Goal: Task Accomplishment & Management: Use online tool/utility

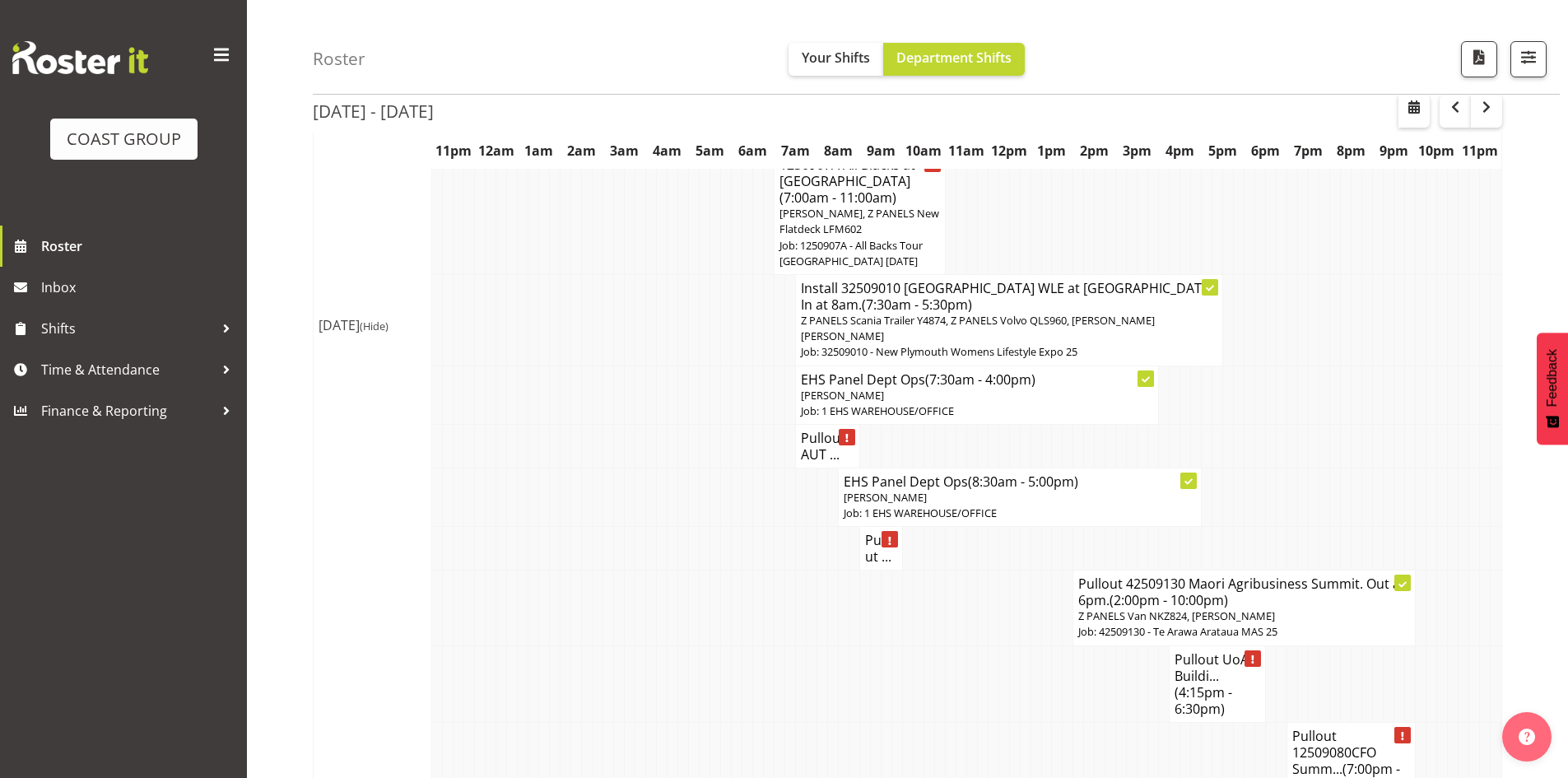
scroll to position [2635, 0]
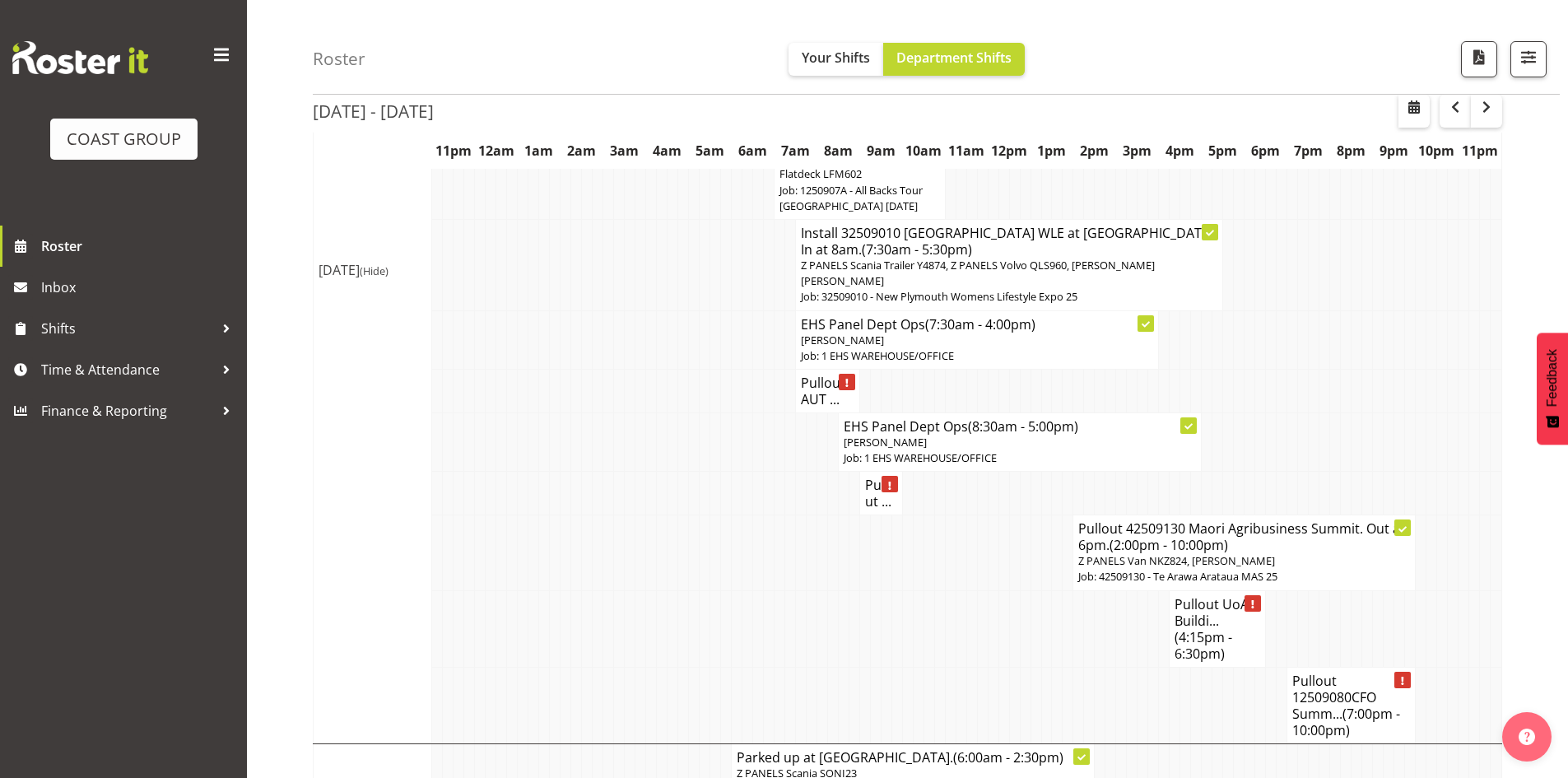
click at [1262, 99] on div "[DATE] - [DATE]" at bounding box center [907, 114] width 1189 height 38
click at [149, 377] on span "Time & Attendance" at bounding box center [128, 370] width 173 height 25
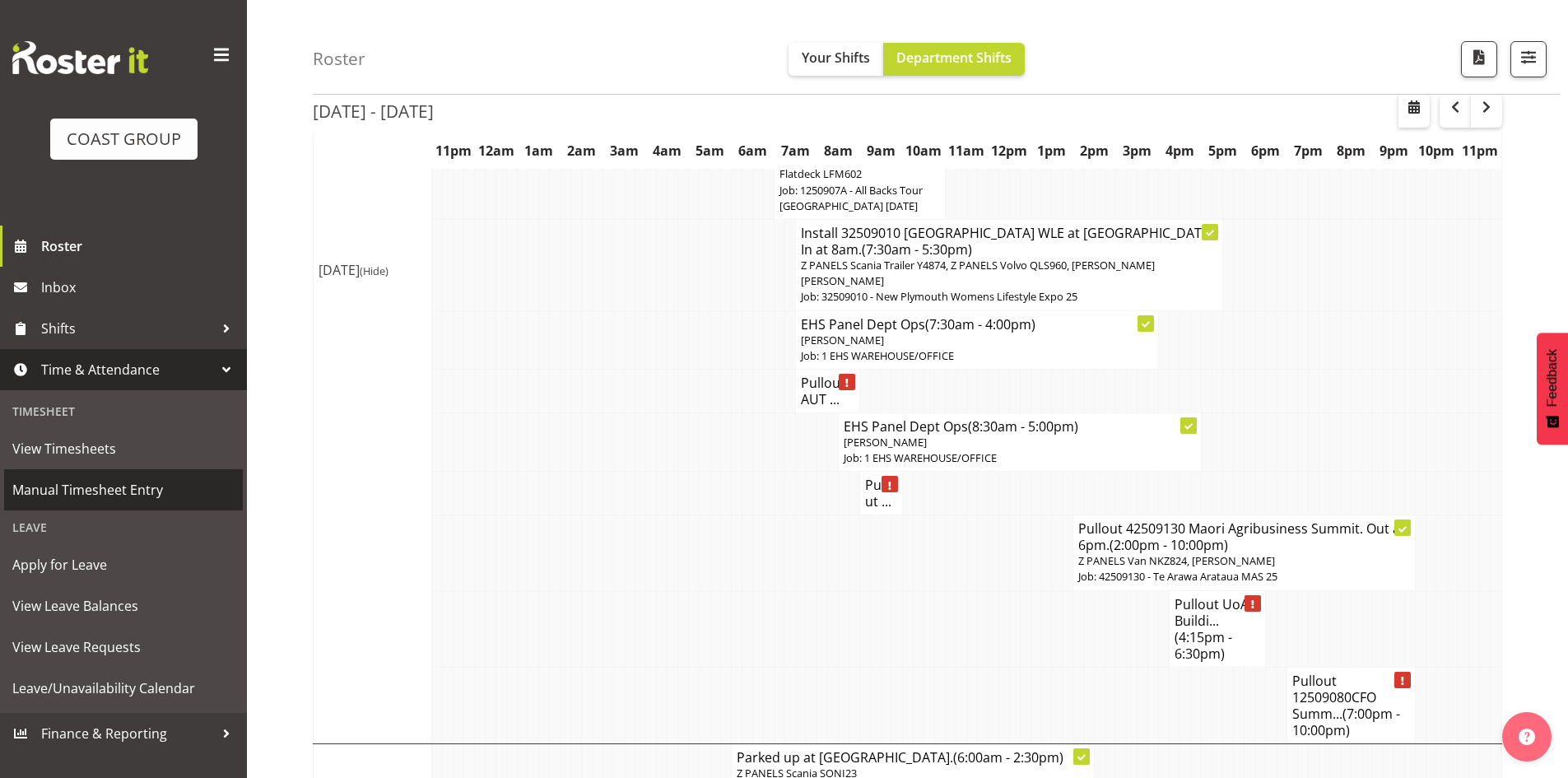
click at [162, 494] on span "Manual Timesheet Entry" at bounding box center [123, 490] width 222 height 25
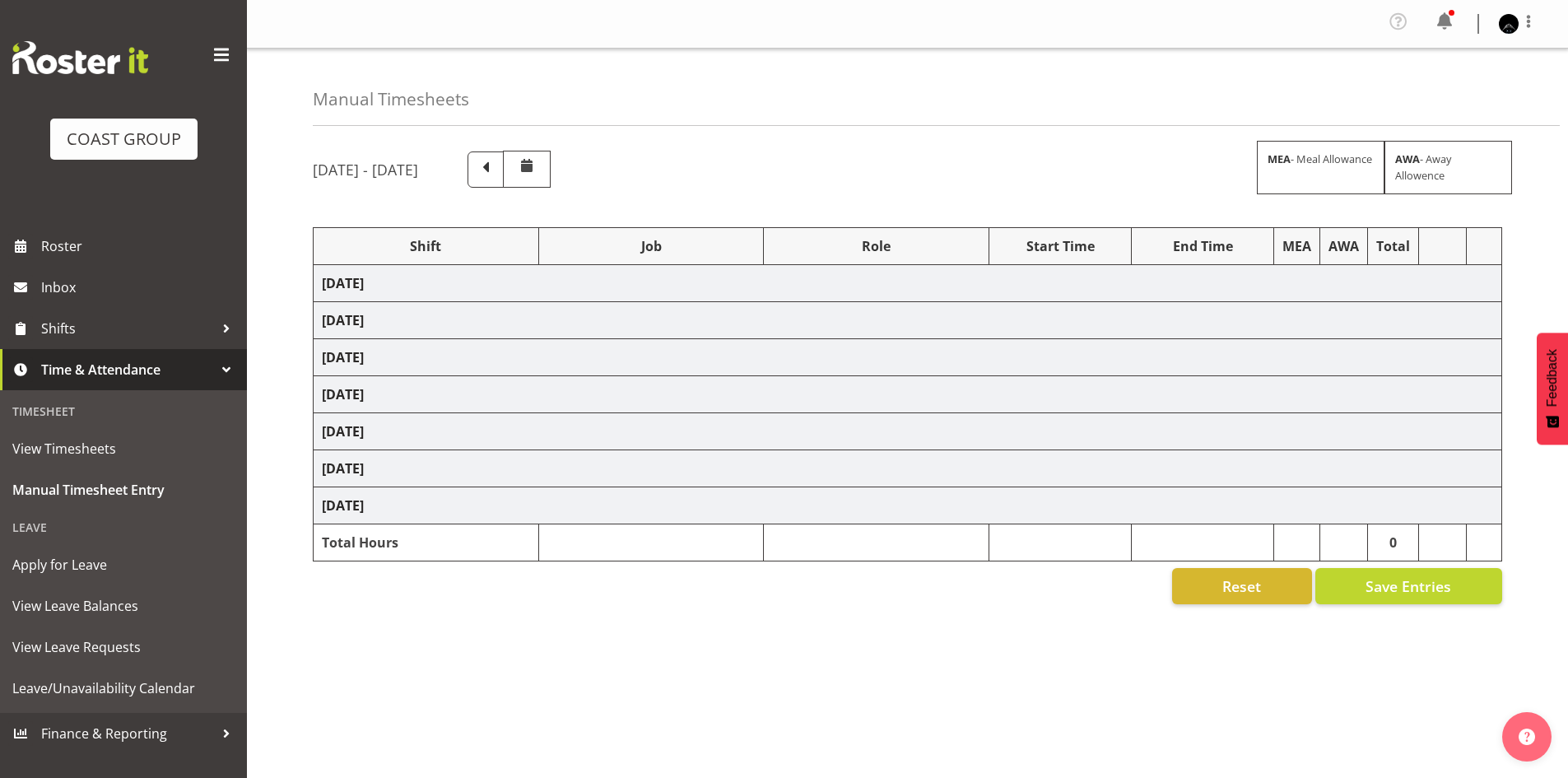
select select "78419"
select select "8514"
select select "78457"
select select "9630"
select select "78457"
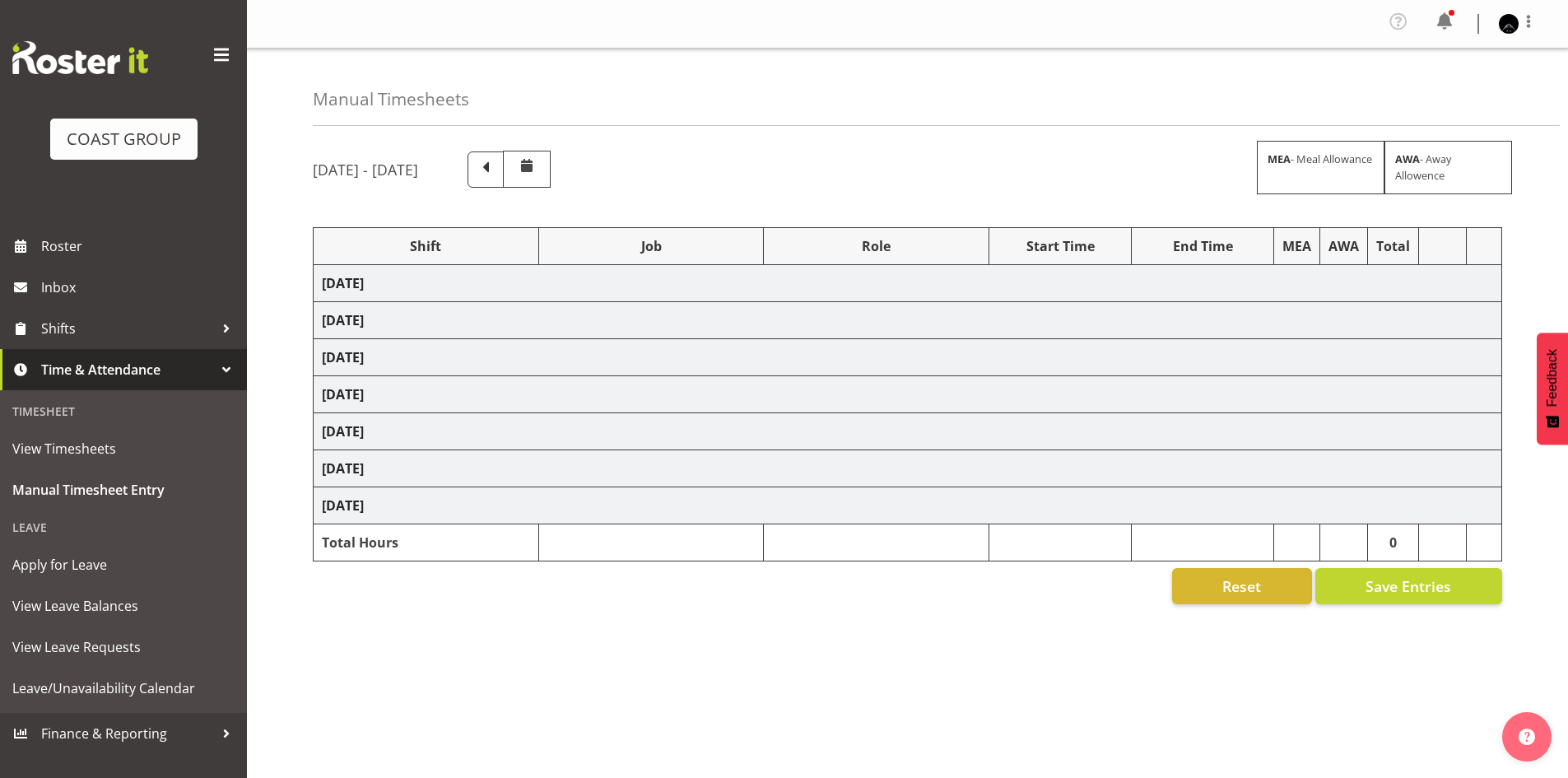
select select "9630"
select select "78457"
select select "9630"
select select "78457"
select select "9630"
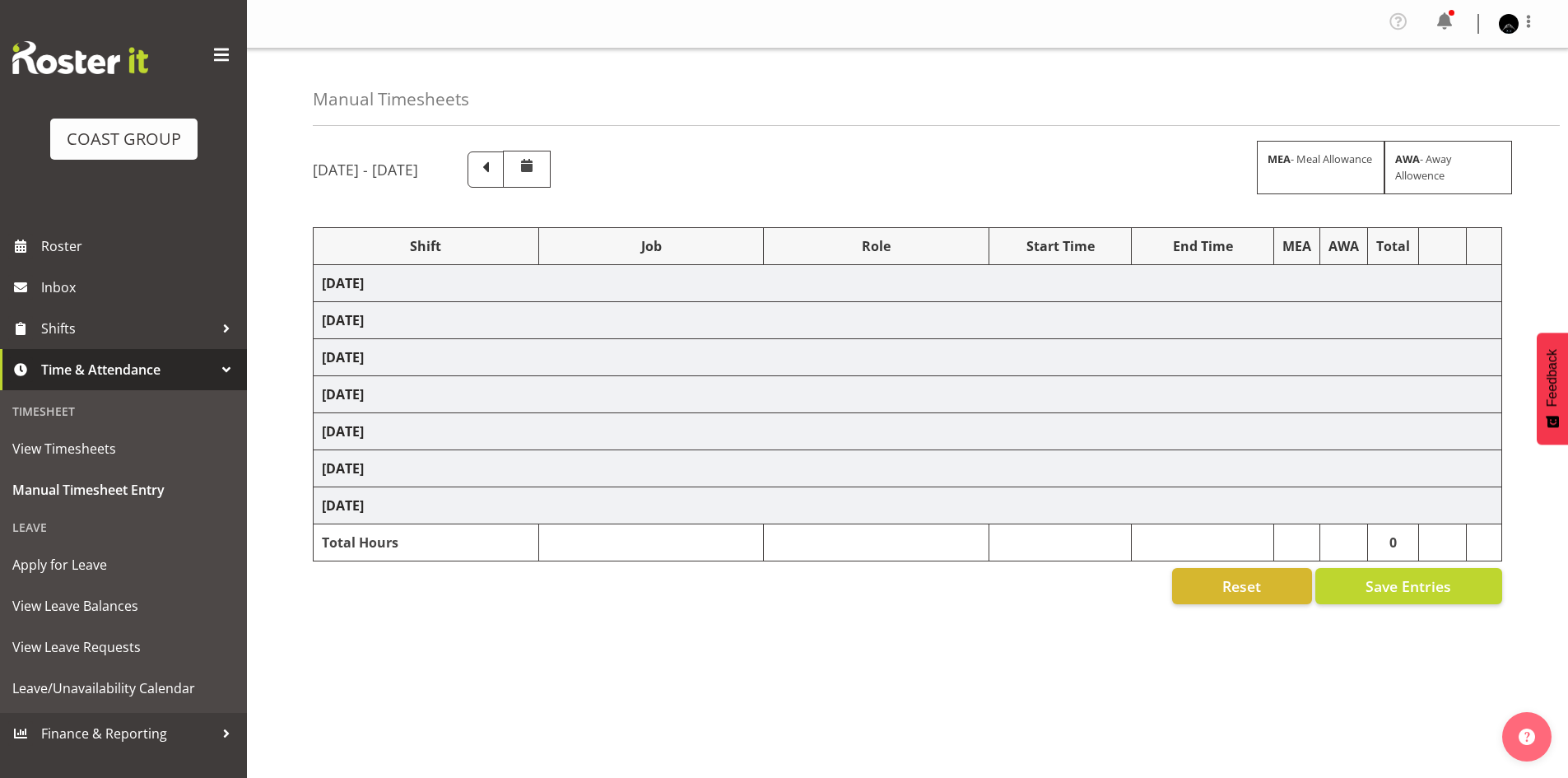
select select "78457"
select select "9630"
select select "80907"
select select "8653"
select select "80882"
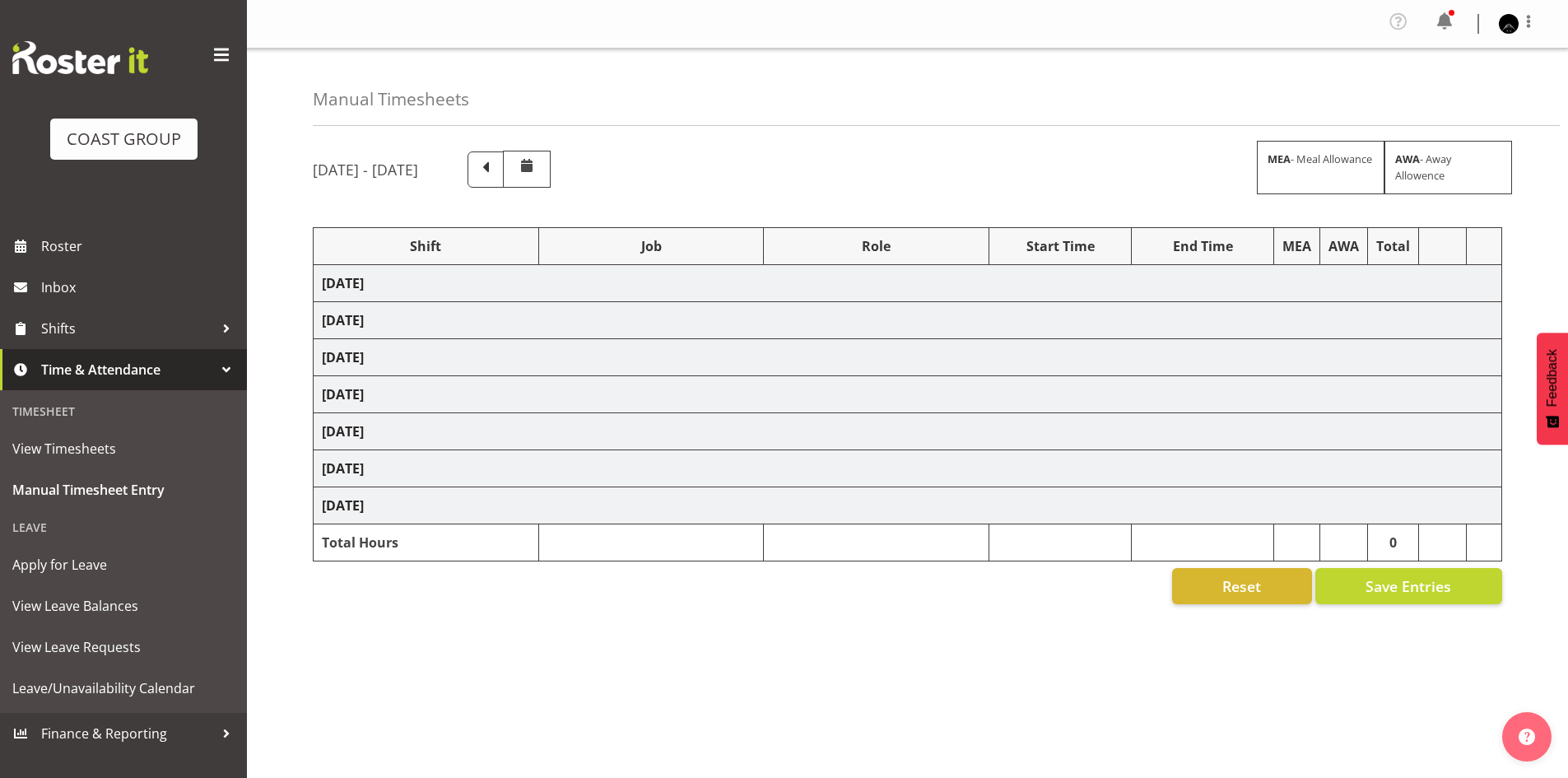
select select "9932"
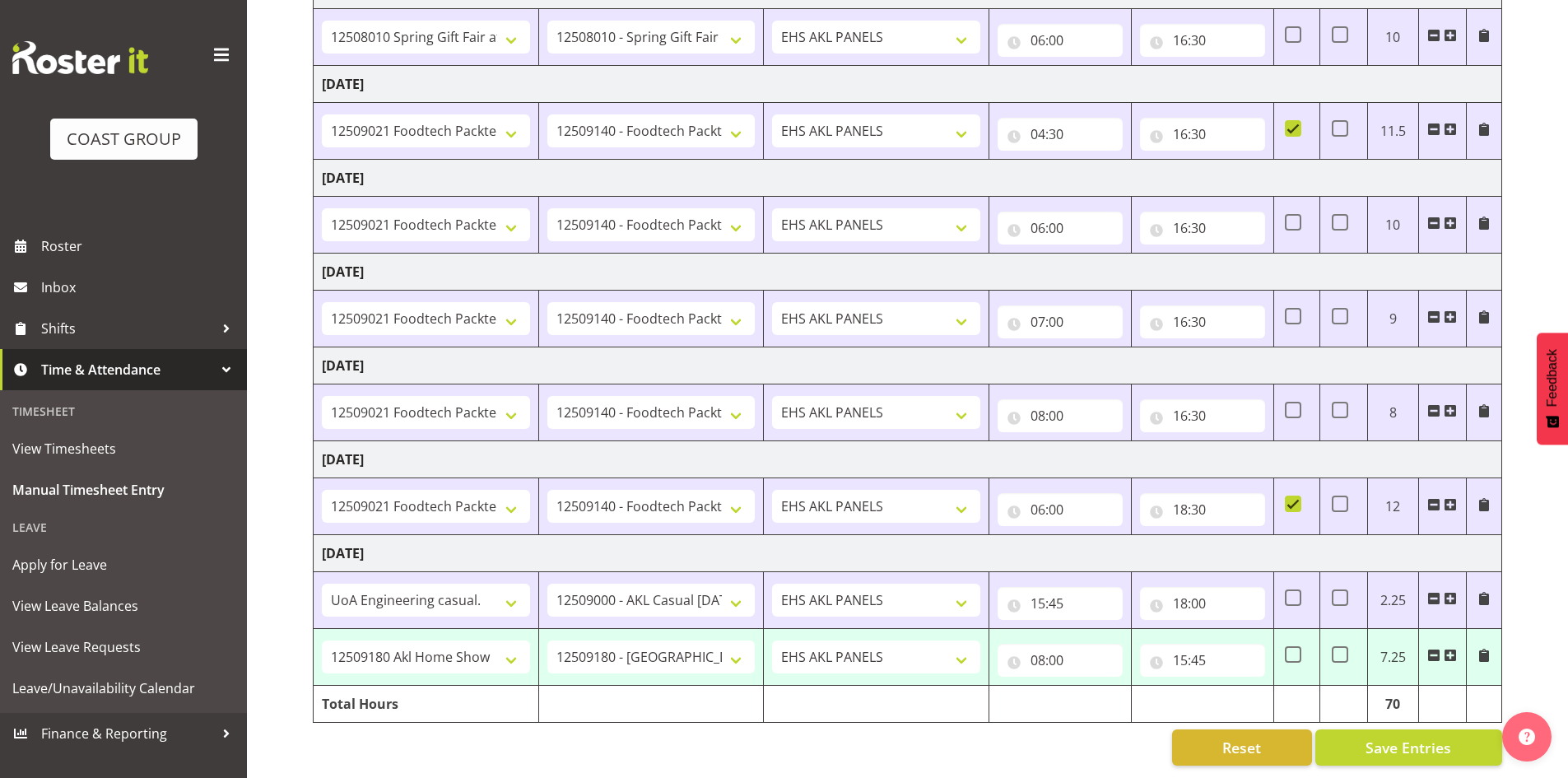
scroll to position [306, 0]
click at [1043, 654] on input "08:00" at bounding box center [1060, 661] width 125 height 33
click at [1105, 687] on select "00 01 02 03 04 05 06 07 08 09 10 11 12 13 14 15 16 17 18 19 20 21 22 23" at bounding box center [1110, 703] width 37 height 33
select select "9"
click at [1092, 687] on select "00 01 02 03 04 05 06 07 08 09 10 11 12 13 14 15 16 17 18 19 20 21 22 23" at bounding box center [1110, 703] width 37 height 33
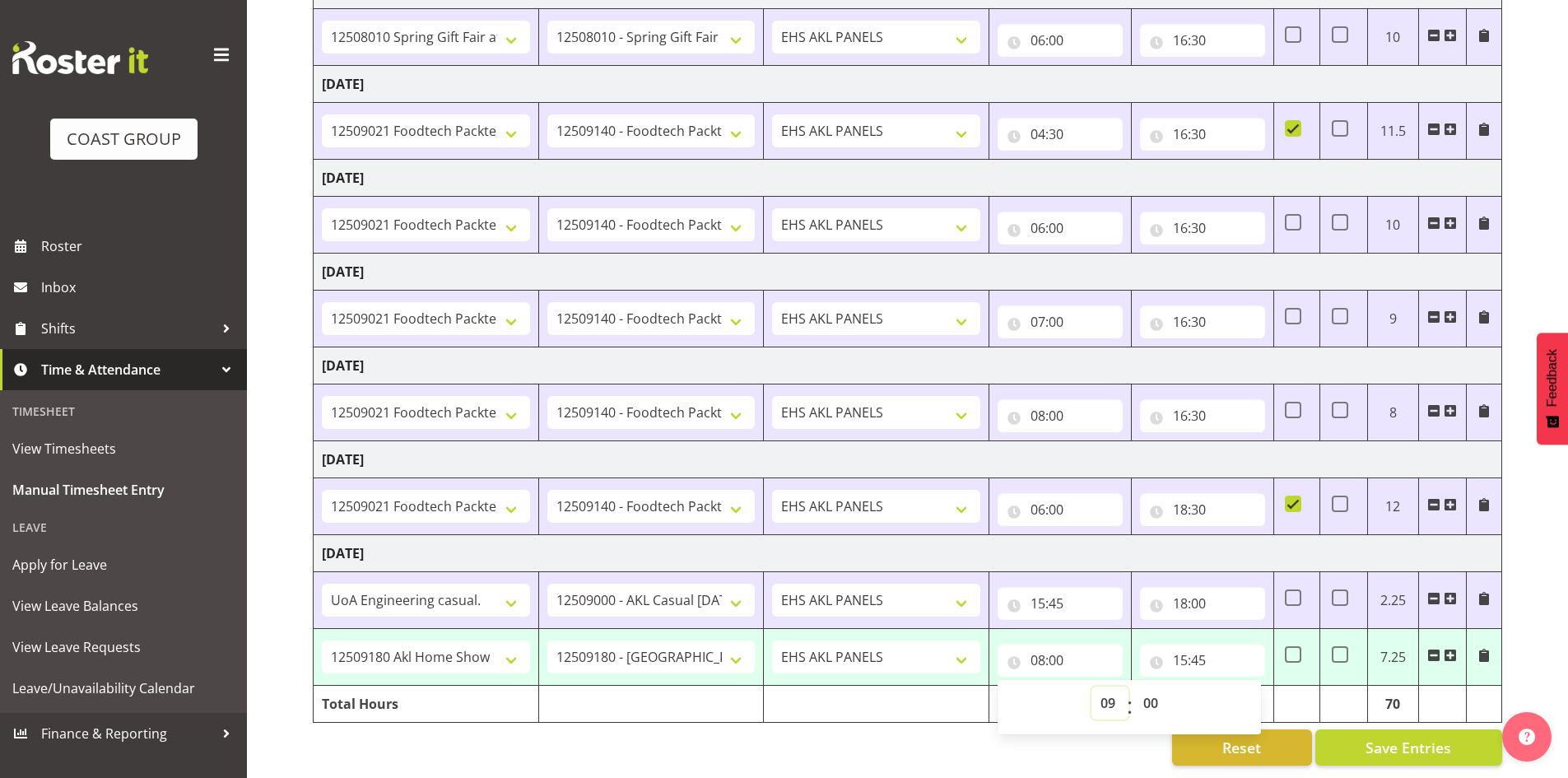
type input "09:00"
click at [1452, 404] on span at bounding box center [1451, 411] width 13 height 13
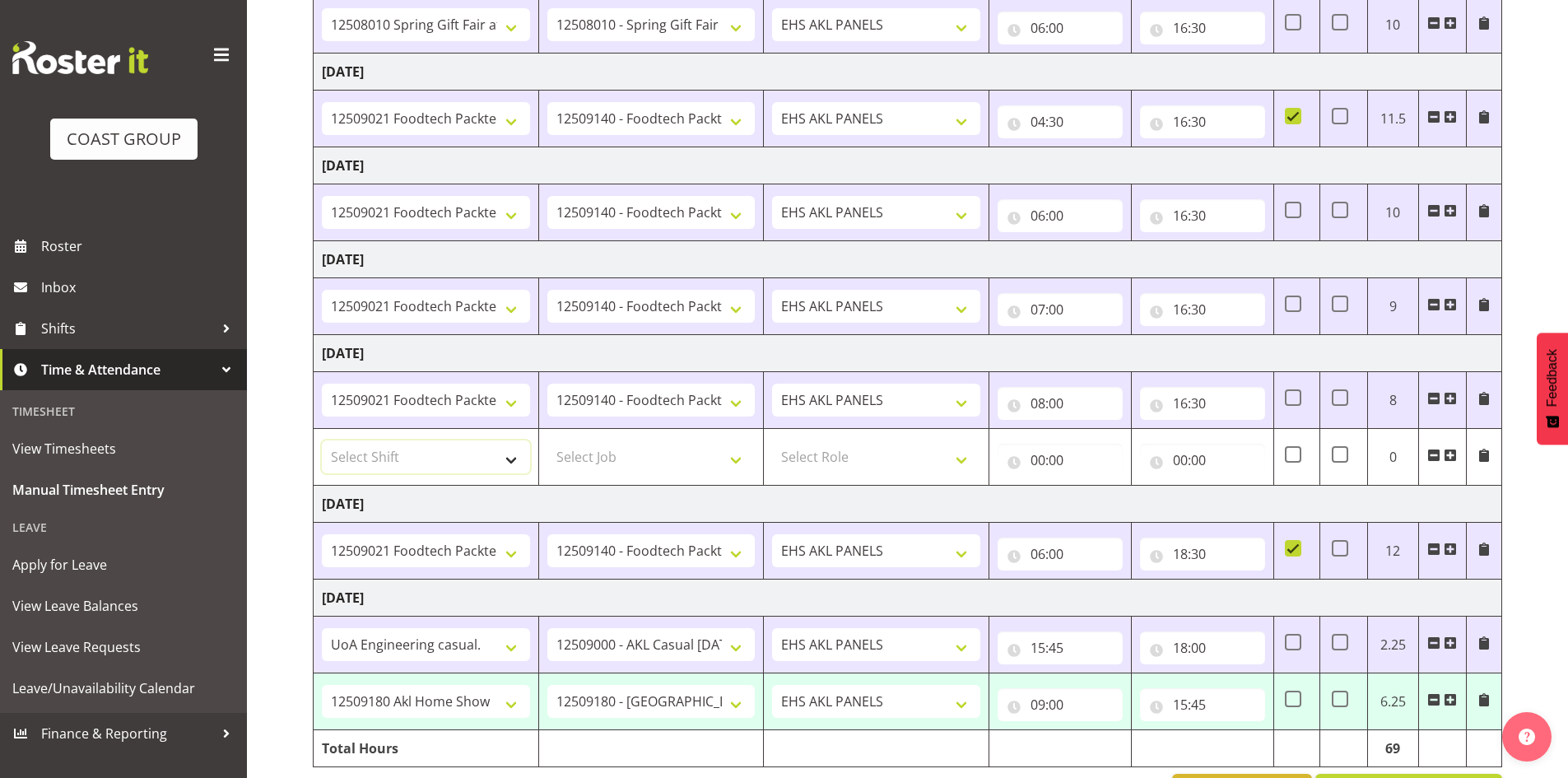
click at [423, 458] on select "Select Shift # Fieldays--Milwaukee. # Install Hutchwilco Boat Show at ASG. #AKL…" at bounding box center [425, 457] width 209 height 33
select select "50663"
click at [322, 441] on select "Select Shift # Fieldays--Milwaukee. # Install Hutchwilco Boat Show at ASG. #AKL…" at bounding box center [425, 457] width 209 height 33
click at [740, 458] on select "Select Job 1 Carlton Events 1 Carlton Hamilton 1 Carlton Wellington 1 EHS WAREH…" at bounding box center [651, 457] width 209 height 33
select select "69"
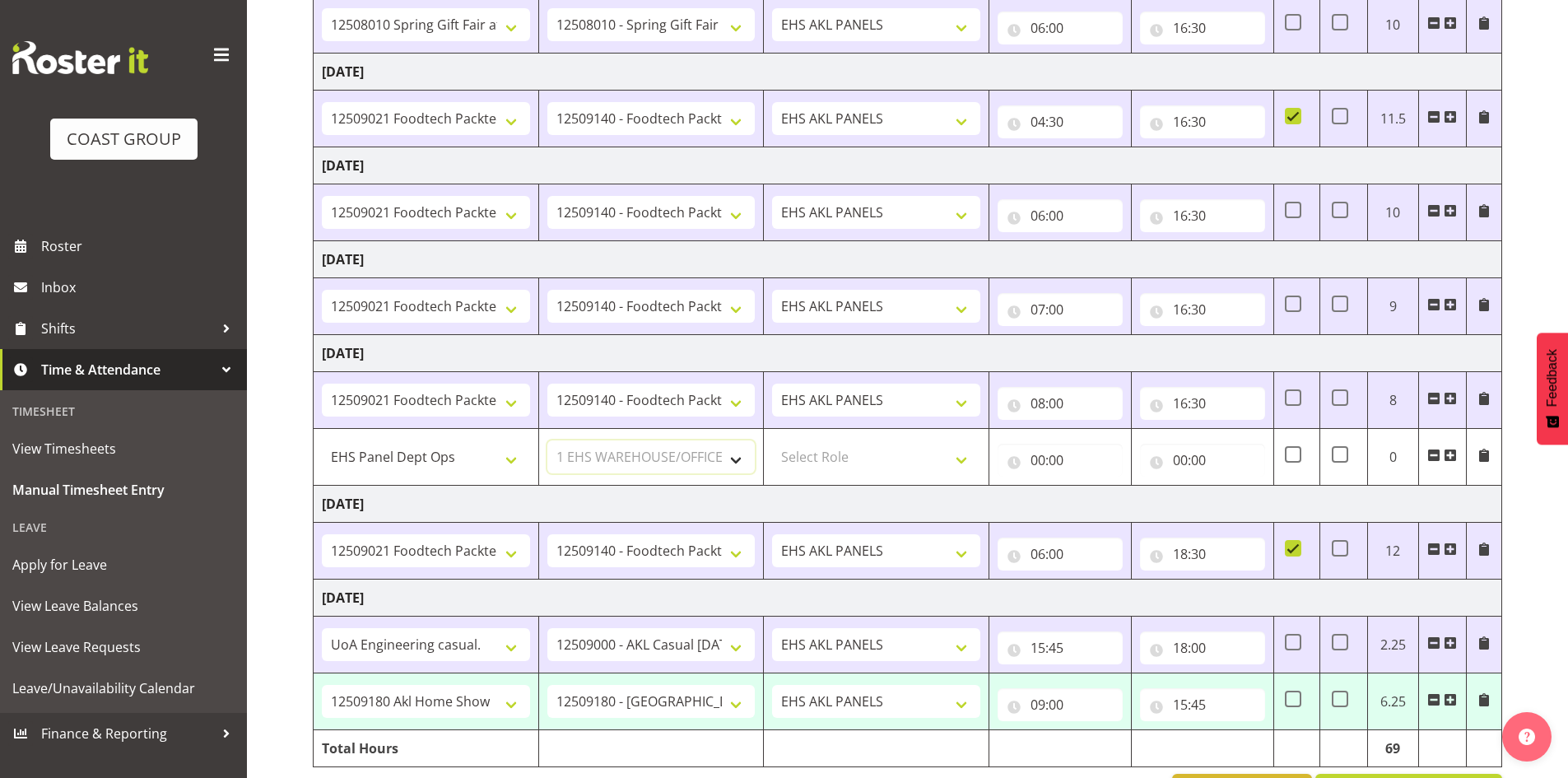
click at [548, 441] on select "Select Job 1 Carlton Events 1 Carlton Hamilton 1 Carlton Wellington 1 EHS WAREH…" at bounding box center [651, 457] width 209 height 33
click at [887, 460] on select "Select Role EHS AKL PANELS" at bounding box center [876, 457] width 209 height 33
select select "188"
click at [772, 441] on select "Select Role EHS AKL PANELS" at bounding box center [876, 457] width 209 height 33
click at [1032, 465] on input "00:00" at bounding box center [1060, 460] width 125 height 33
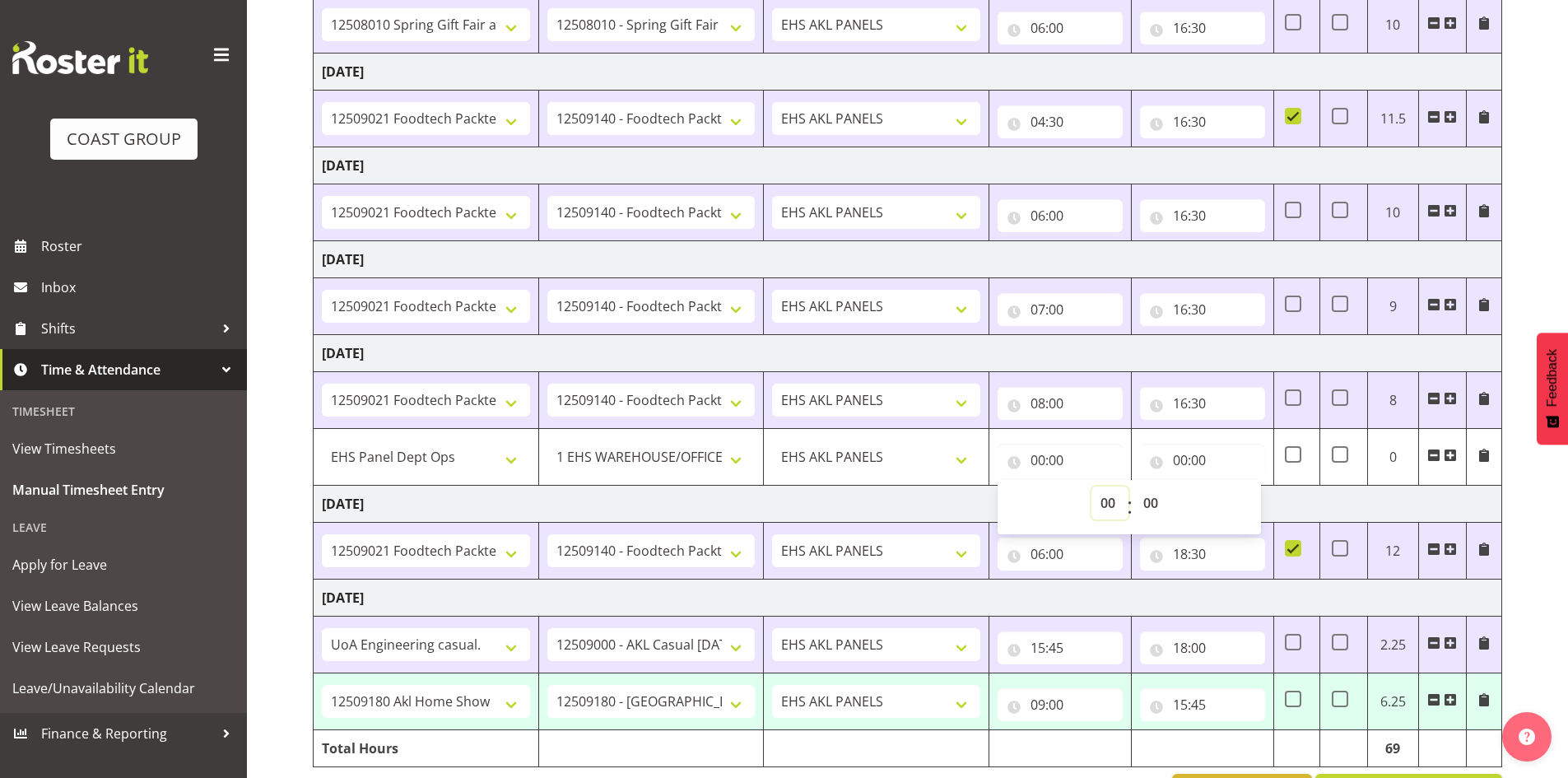
click at [1110, 505] on select "00 01 02 03 04 05 06 07 08 09 10 11 12 13 14 15 16 17 18 19 20 21 22 23" at bounding box center [1110, 503] width 37 height 33
select select "20"
click at [1092, 486] on select "00 01 02 03 04 05 06 07 08 09 10 11 12 13 14 15 16 17 18 19 20 21 22 23" at bounding box center [1110, 503] width 37 height 33
type input "20:00"
click at [1177, 460] on input "00:00" at bounding box center [1202, 460] width 125 height 33
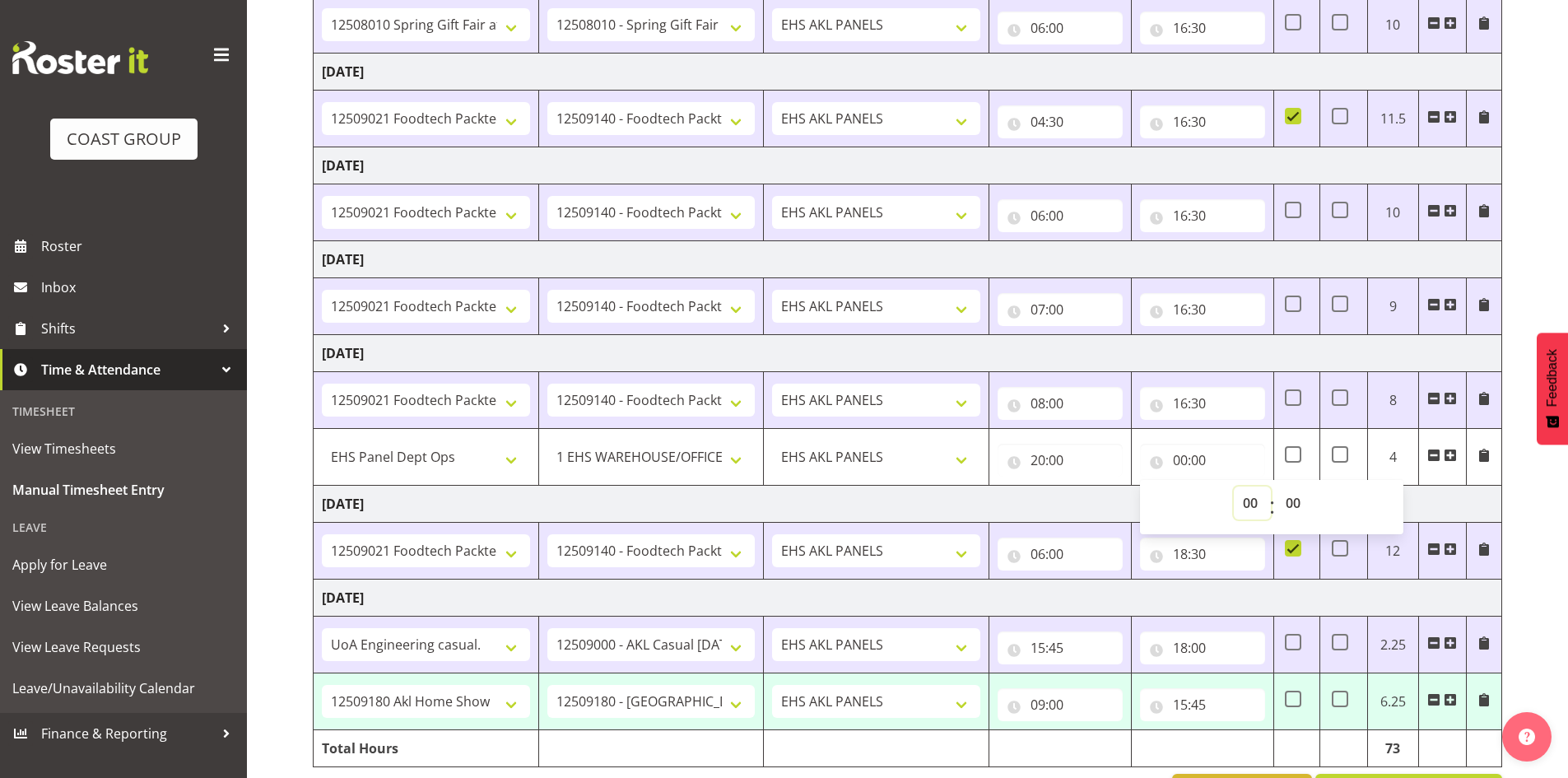
click at [1259, 505] on select "00 01 02 03 04 05 06 07 08 09 10 11 12 13 14 15 16 17 18 19 20 21 22 23" at bounding box center [1252, 503] width 37 height 33
select select "22"
click at [1234, 486] on select "00 01 02 03 04 05 06 07 08 09 10 11 12 13 14 15 16 17 18 19 20 21 22 23" at bounding box center [1252, 503] width 37 height 33
type input "22:00"
click at [1463, 492] on td "Monday 1st September 2025" at bounding box center [907, 504] width 1188 height 37
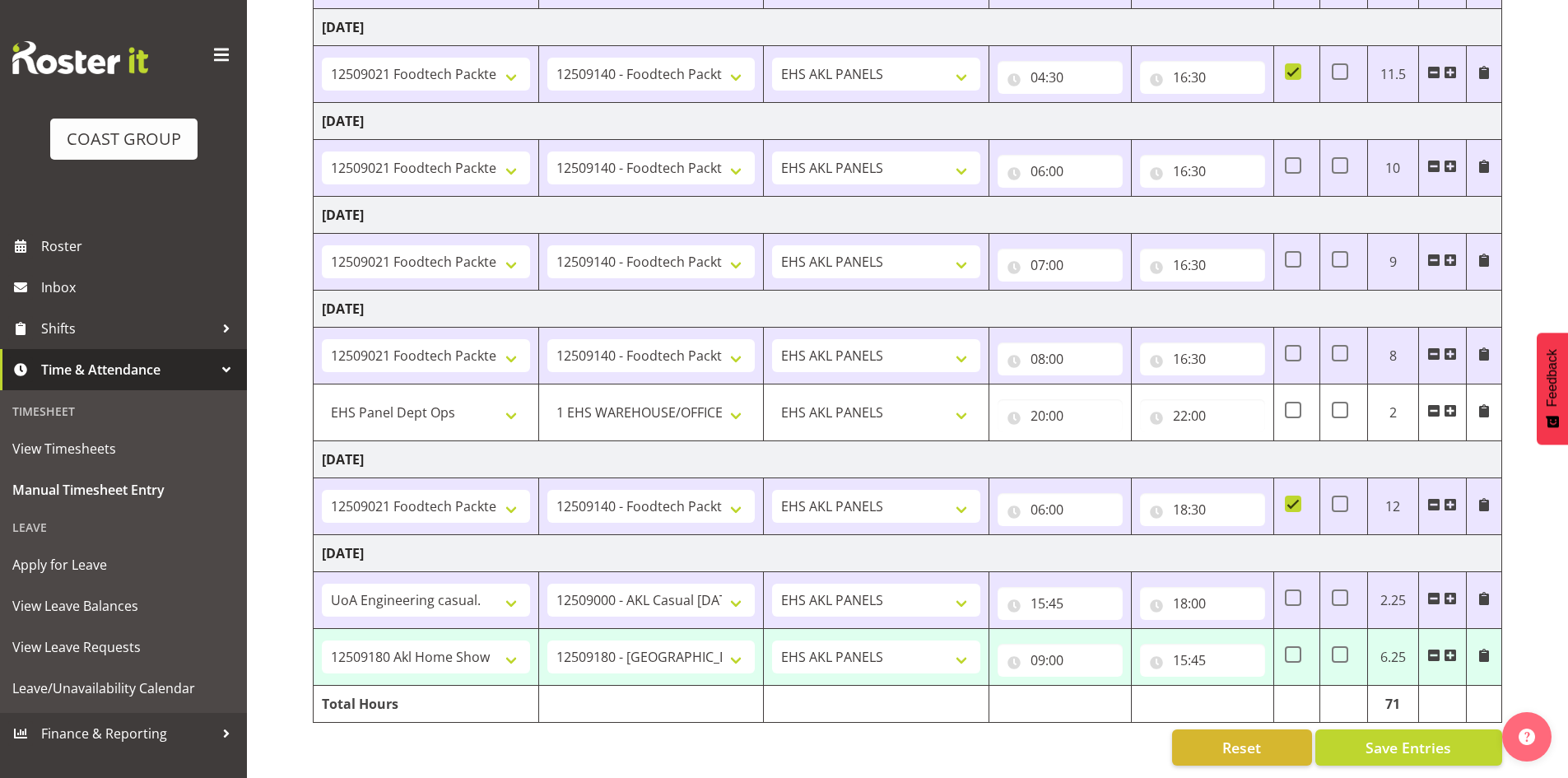
scroll to position [362, 0]
click at [1456, 498] on span at bounding box center [1451, 505] width 13 height 13
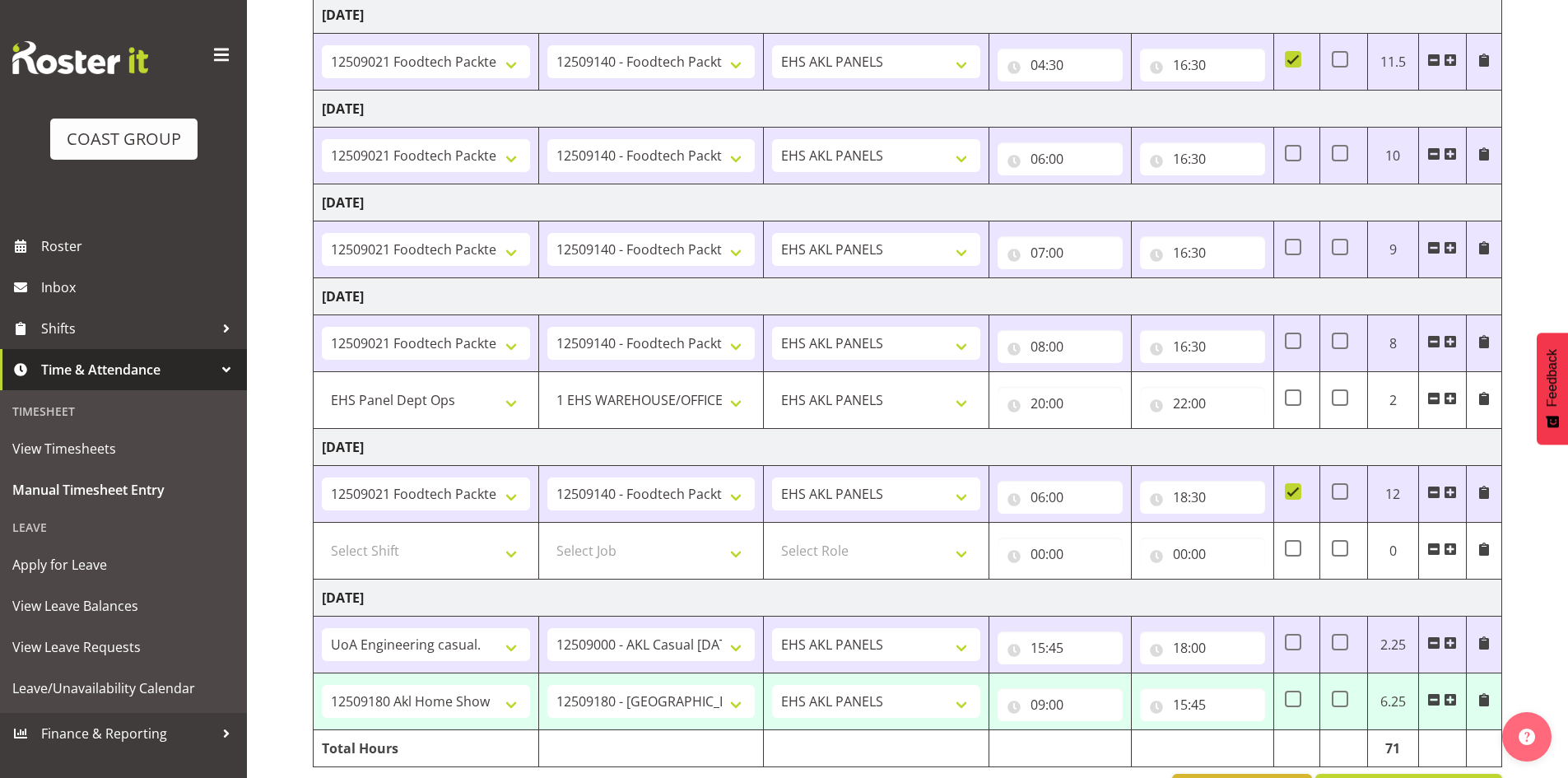
click at [1487, 401] on span at bounding box center [1484, 399] width 13 height 13
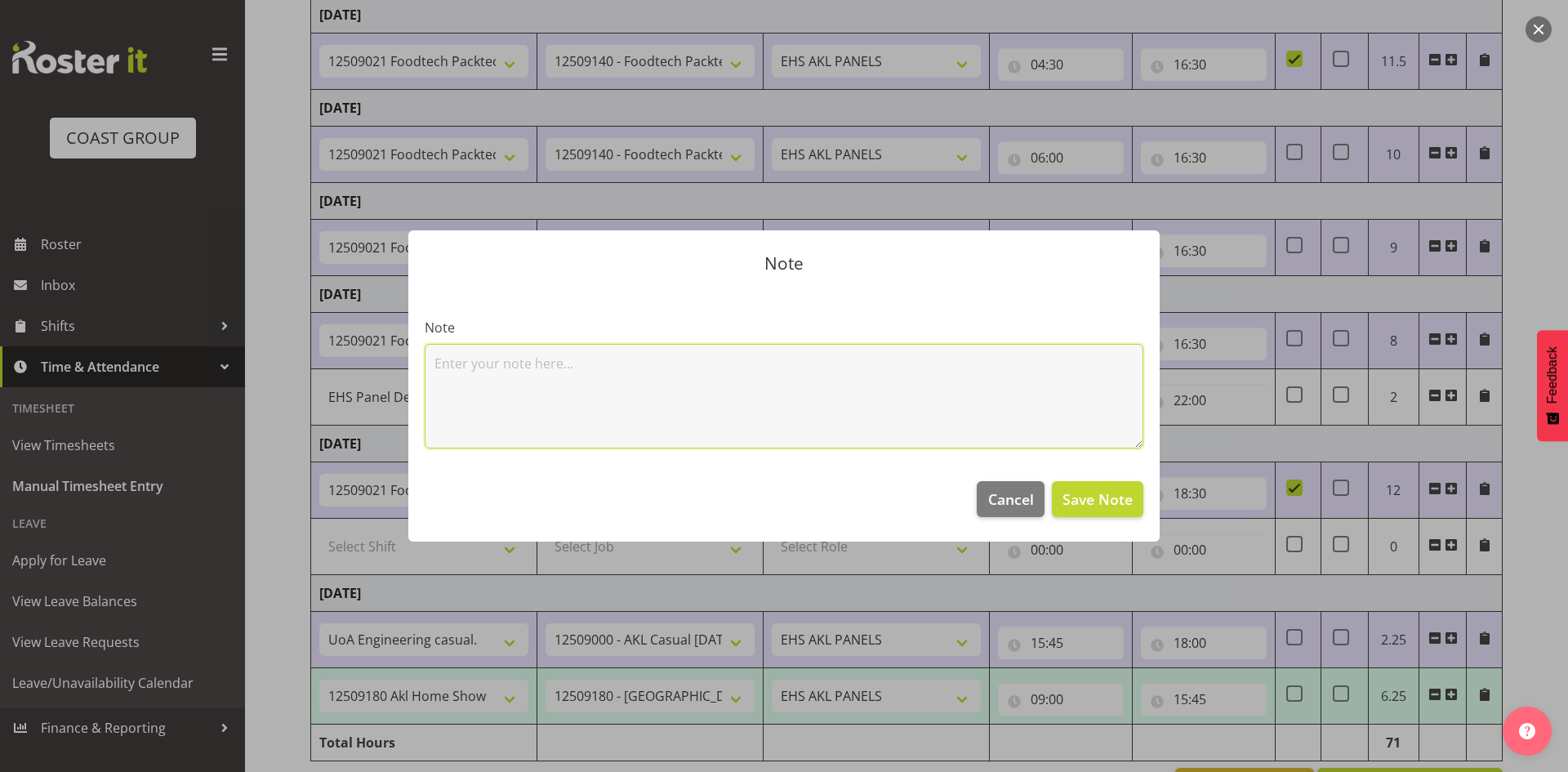
click at [470, 379] on textarea at bounding box center [784, 396] width 719 height 105
click at [430, 360] on textarea "Count Food tech and home show" at bounding box center [784, 396] width 719 height 105
drag, startPoint x: 807, startPoint y: 364, endPoint x: 373, endPoint y: 361, distance: 434.0
click at [373, 360] on div "Note Note worked on Food tech and home show counting and plans Cancel Save Note" at bounding box center [784, 386] width 1568 height 772
type textarea "worked on Food tech and home show counting and plans"
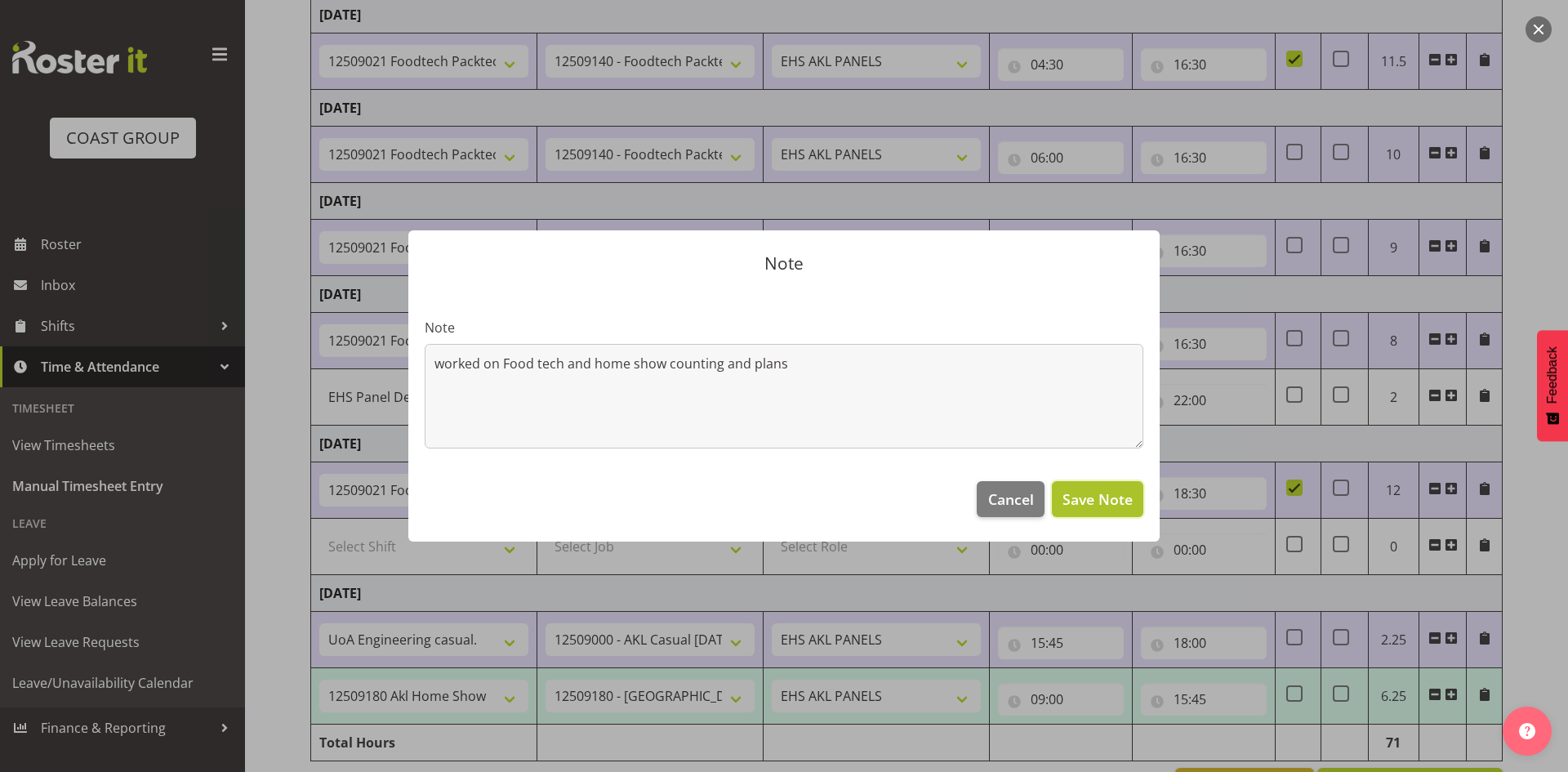
click at [1128, 497] on span "Save Note" at bounding box center [1097, 499] width 70 height 21
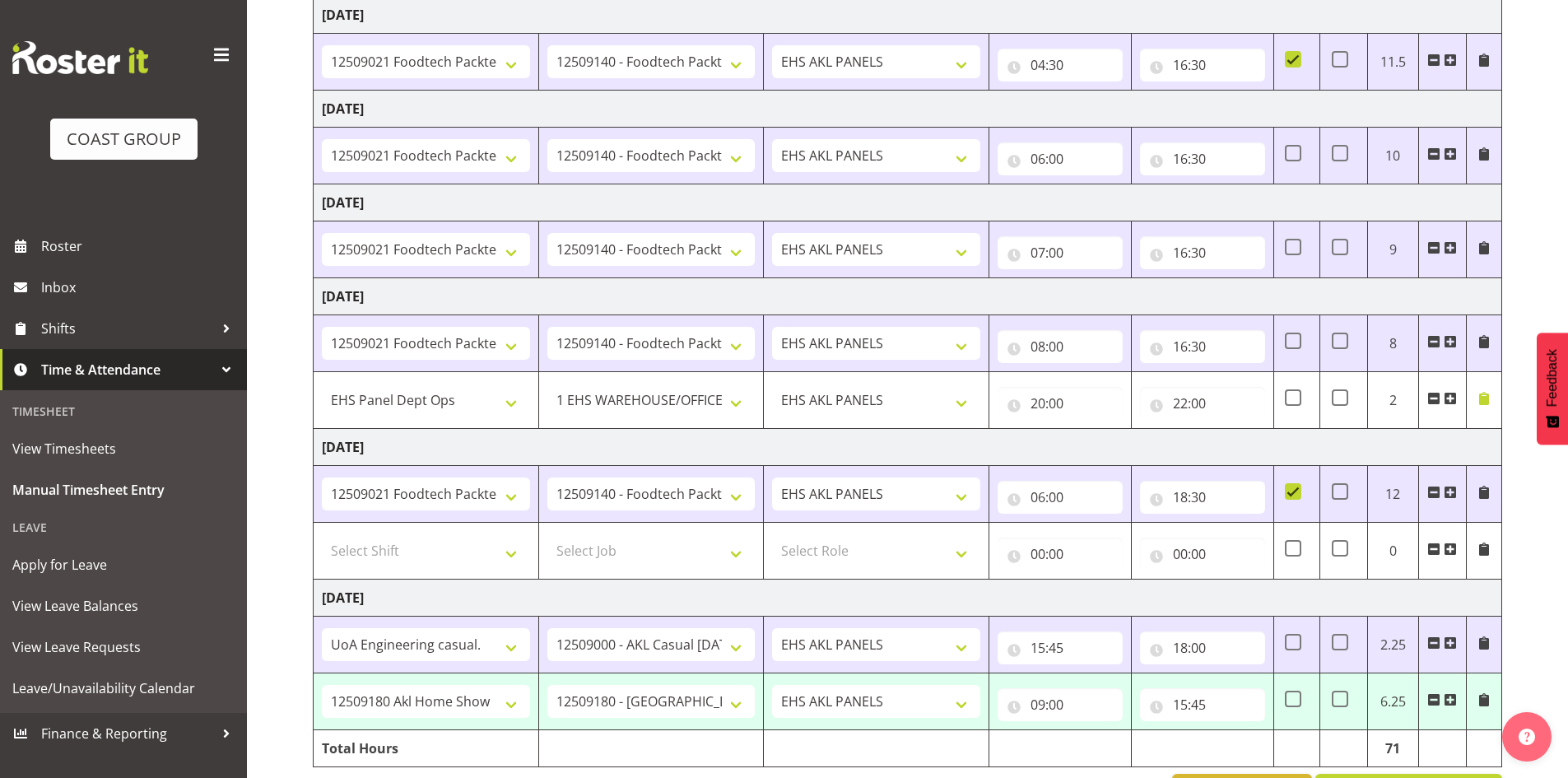
click at [1494, 551] on td at bounding box center [1483, 551] width 36 height 57
click at [1491, 551] on td at bounding box center [1483, 551] width 36 height 57
click at [1487, 552] on span at bounding box center [1484, 549] width 13 height 13
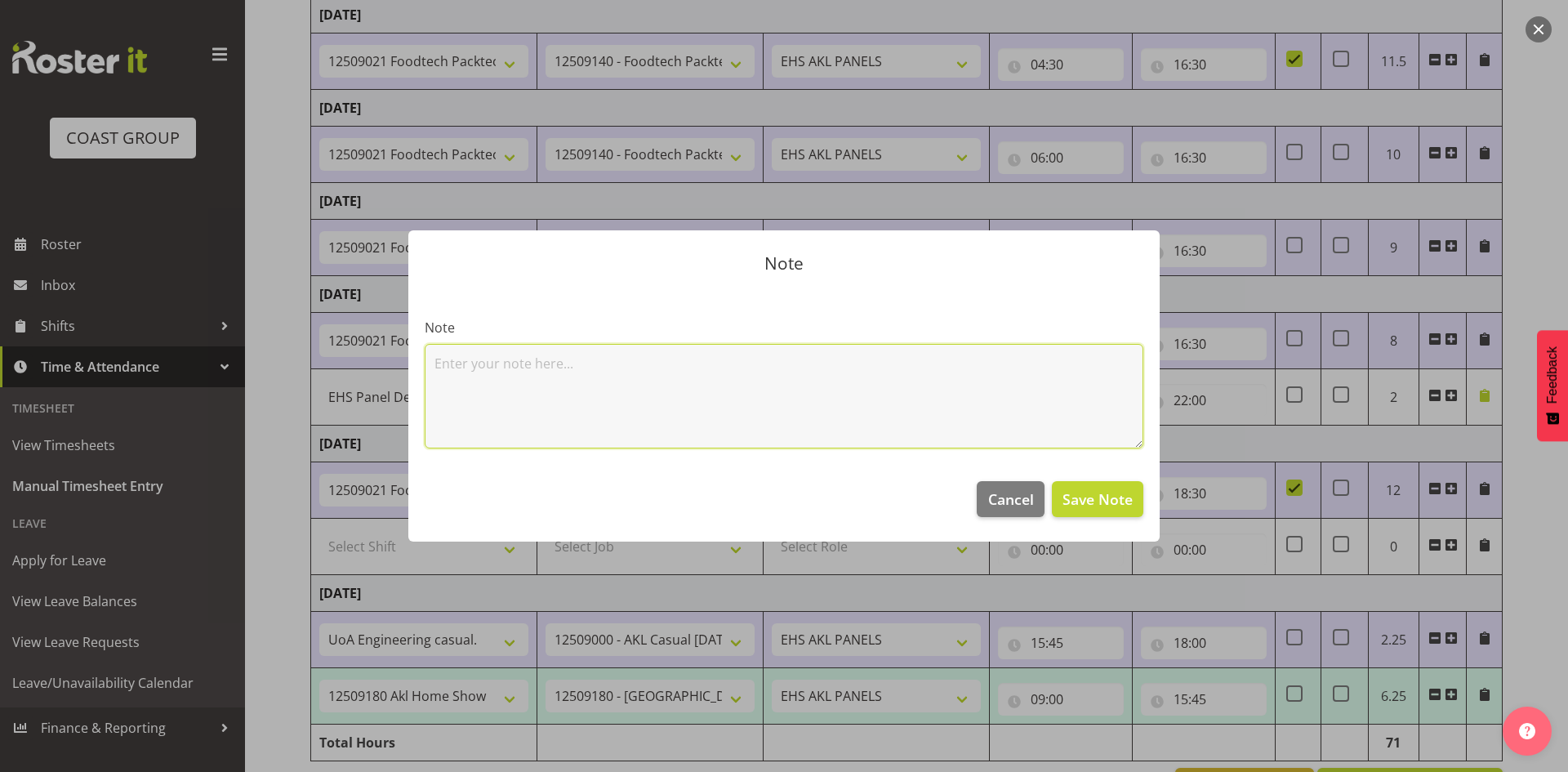
paste textarea "worked on Food tech and home show counting and plans"
type textarea "worked on Food tech and home show counting and plans"
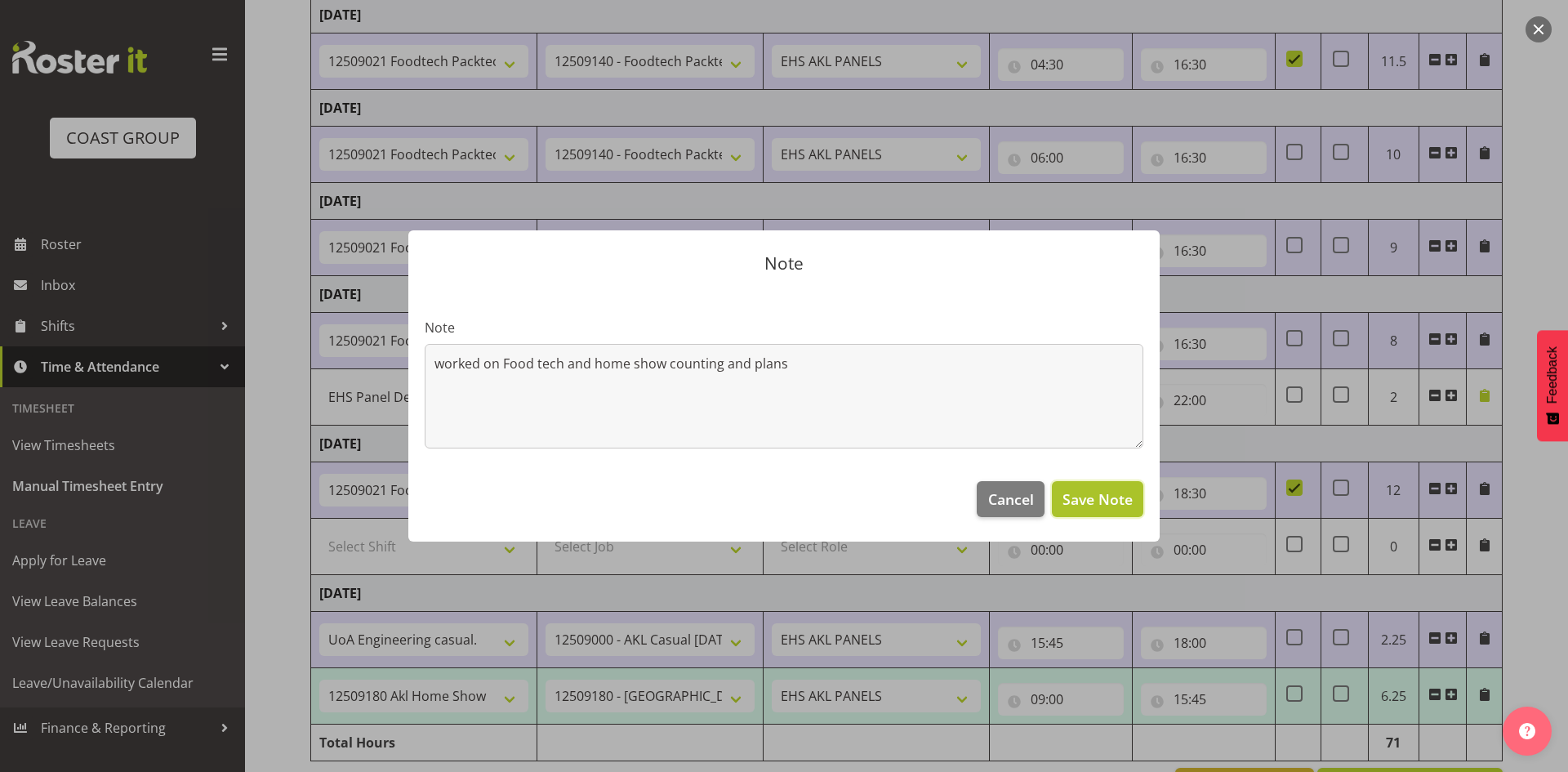
click at [1091, 504] on span "Save Note" at bounding box center [1097, 499] width 70 height 21
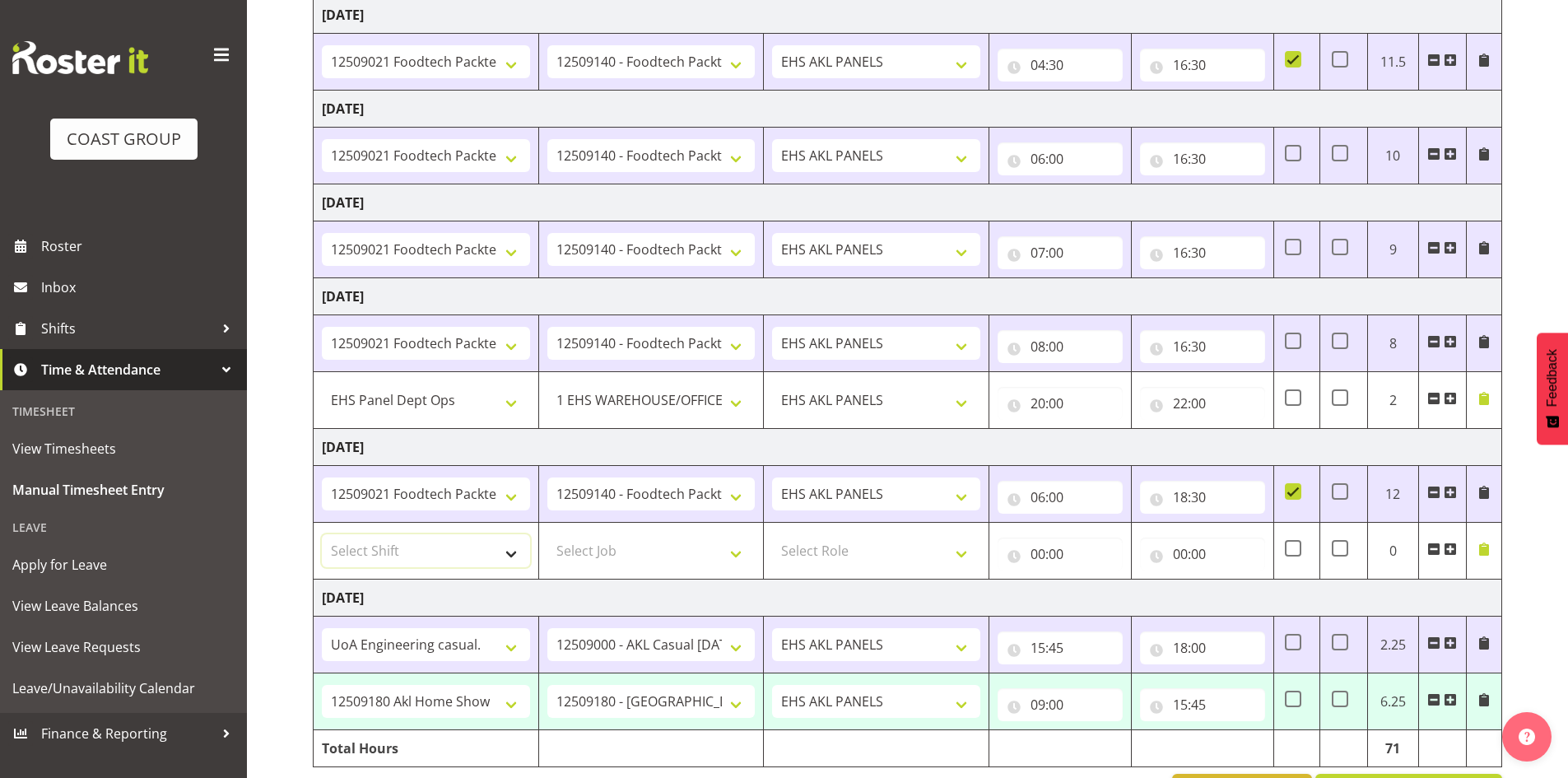
click at [435, 555] on select "Select Shift # Fieldays--Milwaukee. # Install Hutchwilco Boat Show at ASG. #AKL…" at bounding box center [425, 551] width 209 height 33
select select "64827"
click at [322, 534] on select "Select Shift # Fieldays--Milwaukee. # Install Hutchwilco Boat Show at ASG. #AKL…" at bounding box center [425, 551] width 209 height 33
click at [796, 401] on select "EHS AKL PANELS" at bounding box center [876, 401] width 209 height 33
click at [772, 384] on select "EHS AKL PANELS" at bounding box center [876, 401] width 209 height 33
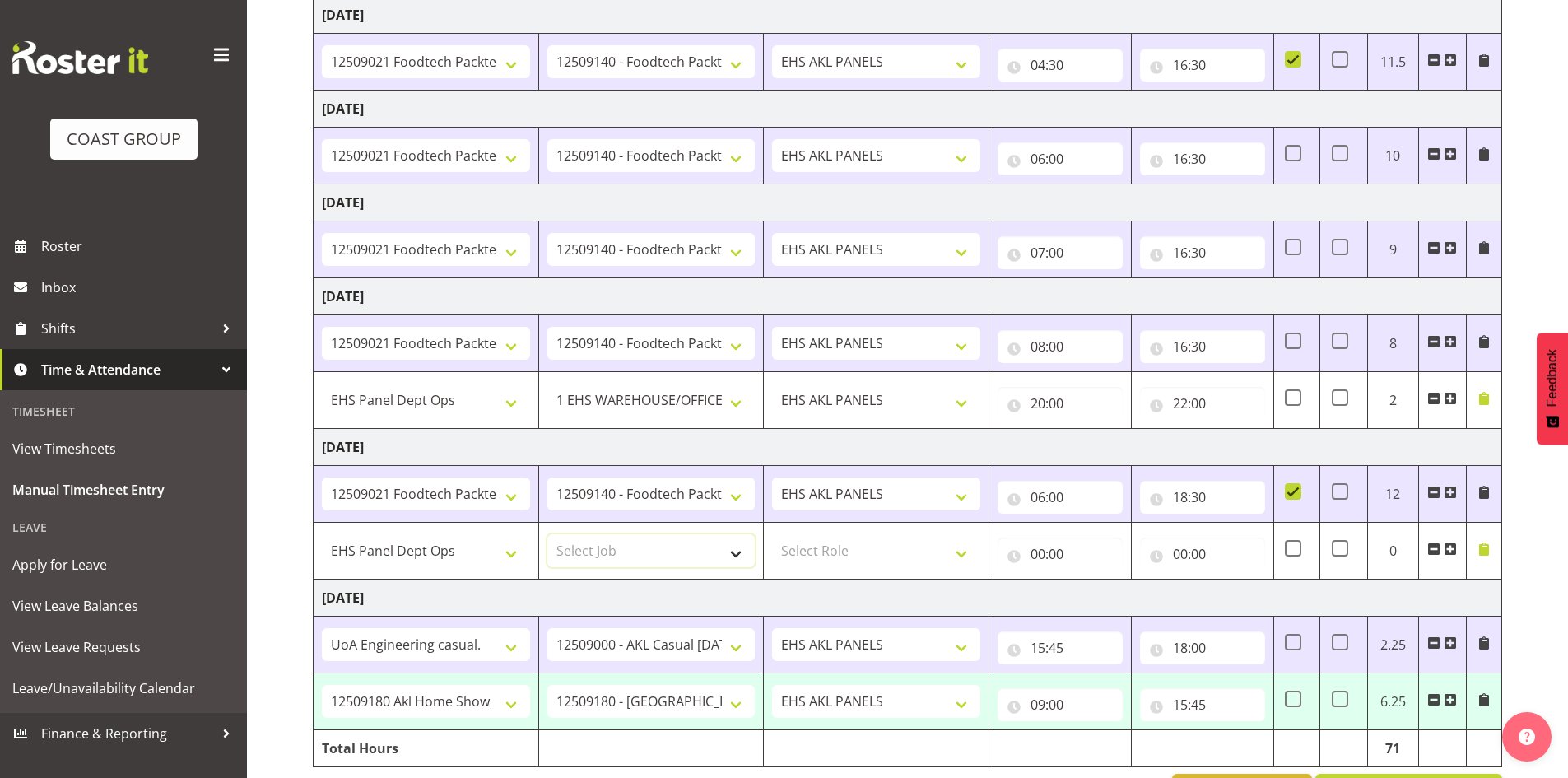
click at [656, 553] on select "Select Job 1 Carlton Events 1 Carlton Hamilton 1 Carlton Wellington 1 EHS WAREH…" at bounding box center [651, 551] width 209 height 33
click at [548, 534] on select "Select Job 1 Carlton Events 1 Carlton Hamilton 1 Carlton Wellington 1 EHS WAREH…" at bounding box center [651, 551] width 209 height 33
click at [681, 544] on select "1 Carlton Events 1 Carlton Hamilton 1 Carlton Wellington 1 EHS WAREHOUSE/OFFICE…" at bounding box center [651, 551] width 209 height 33
select select "69"
click at [548, 534] on select "1 Carlton Events 1 Carlton Hamilton 1 Carlton Wellington 1 EHS WAREHOUSE/OFFICE…" at bounding box center [651, 551] width 209 height 33
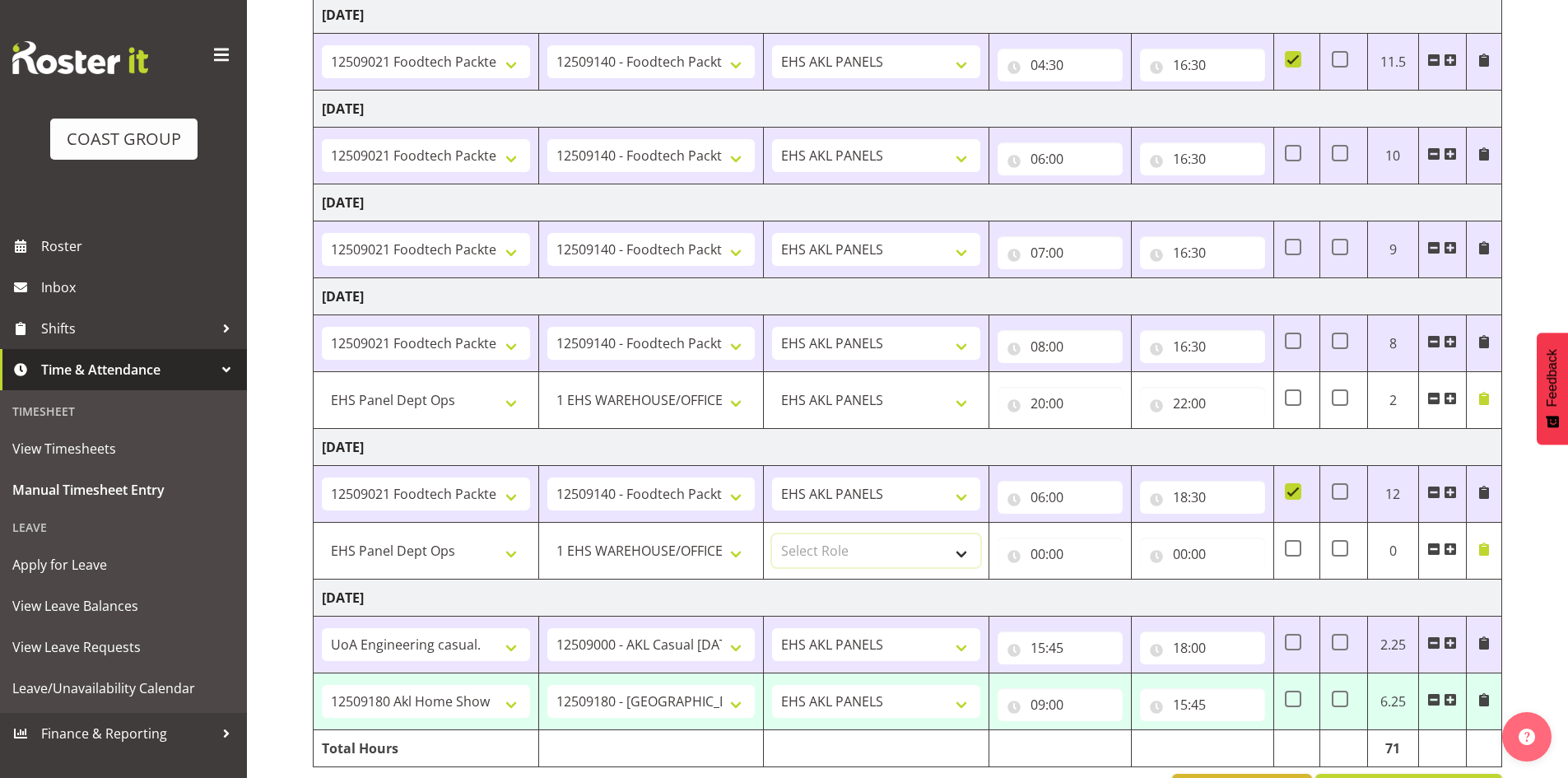
click at [858, 561] on select "Select Role EHS AKL PANELS" at bounding box center [876, 551] width 209 height 33
select select "188"
click at [772, 534] on select "Select Role EHS AKL PANELS" at bounding box center [876, 551] width 209 height 33
click at [1034, 556] on input "00:00" at bounding box center [1060, 554] width 125 height 33
click at [1108, 607] on select "00 01 02 03 04 05 06 07 08 09 10 11 12 13 14 15 16 17 18 19 20 21 22 23" at bounding box center [1110, 597] width 37 height 33
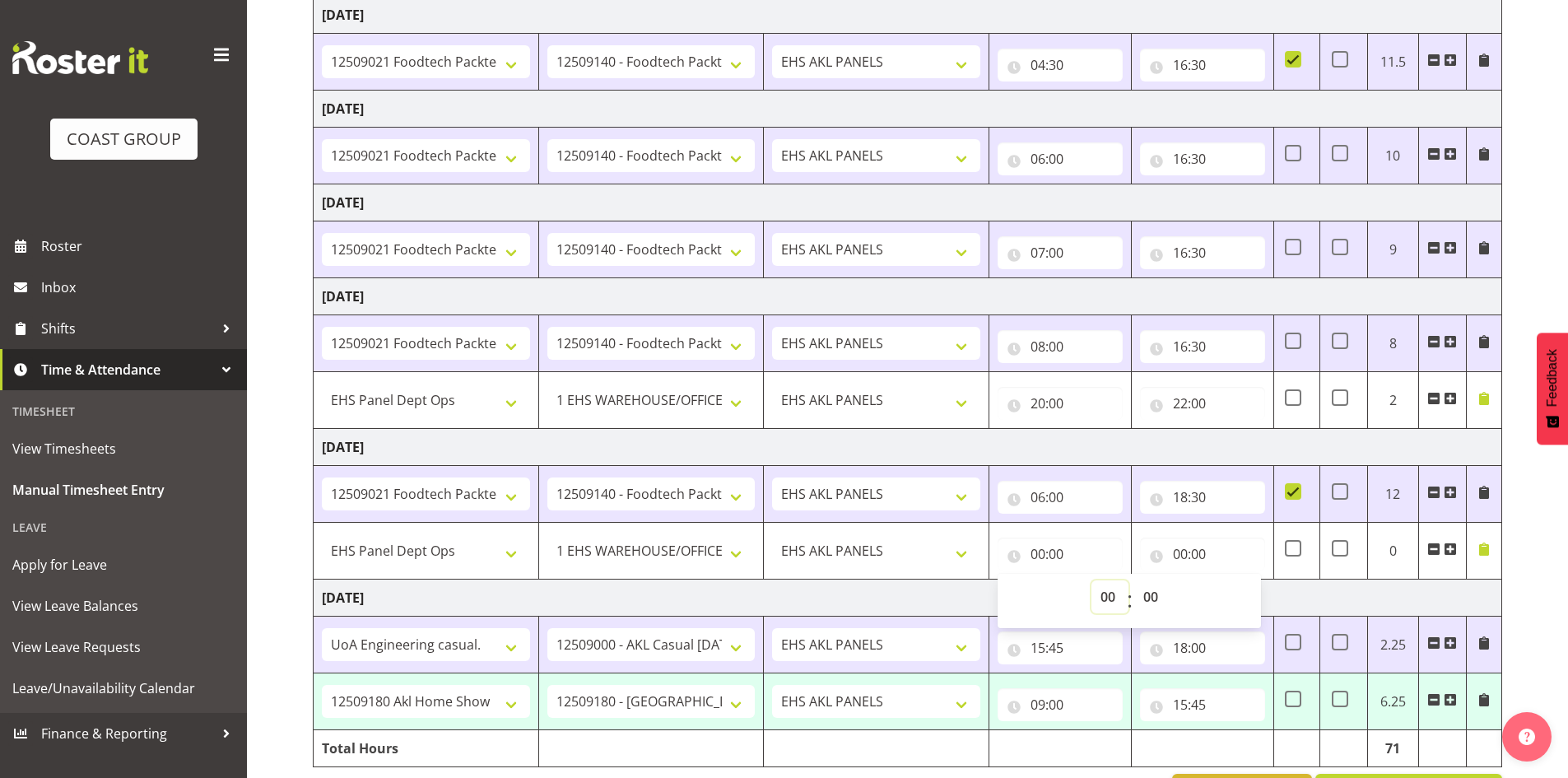
select select "20"
click at [1092, 580] on select "00 01 02 03 04 05 06 07 08 09 10 11 12 13 14 15 16 17 18 19 20 21 22 23" at bounding box center [1110, 597] width 37 height 33
type input "20:00"
click at [1187, 648] on input "18:00" at bounding box center [1202, 648] width 125 height 33
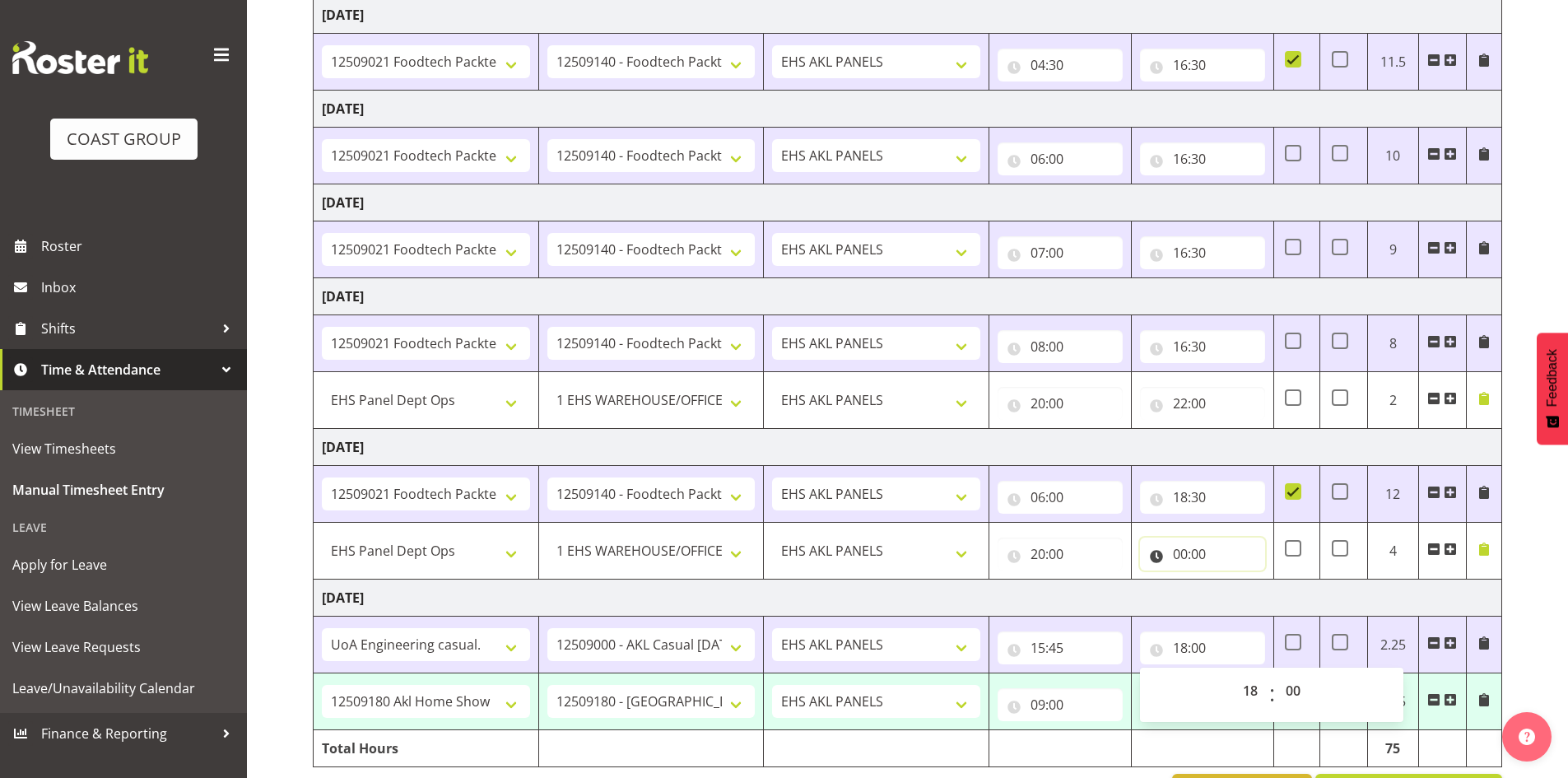
click at [1182, 565] on input "00:00" at bounding box center [1202, 554] width 125 height 33
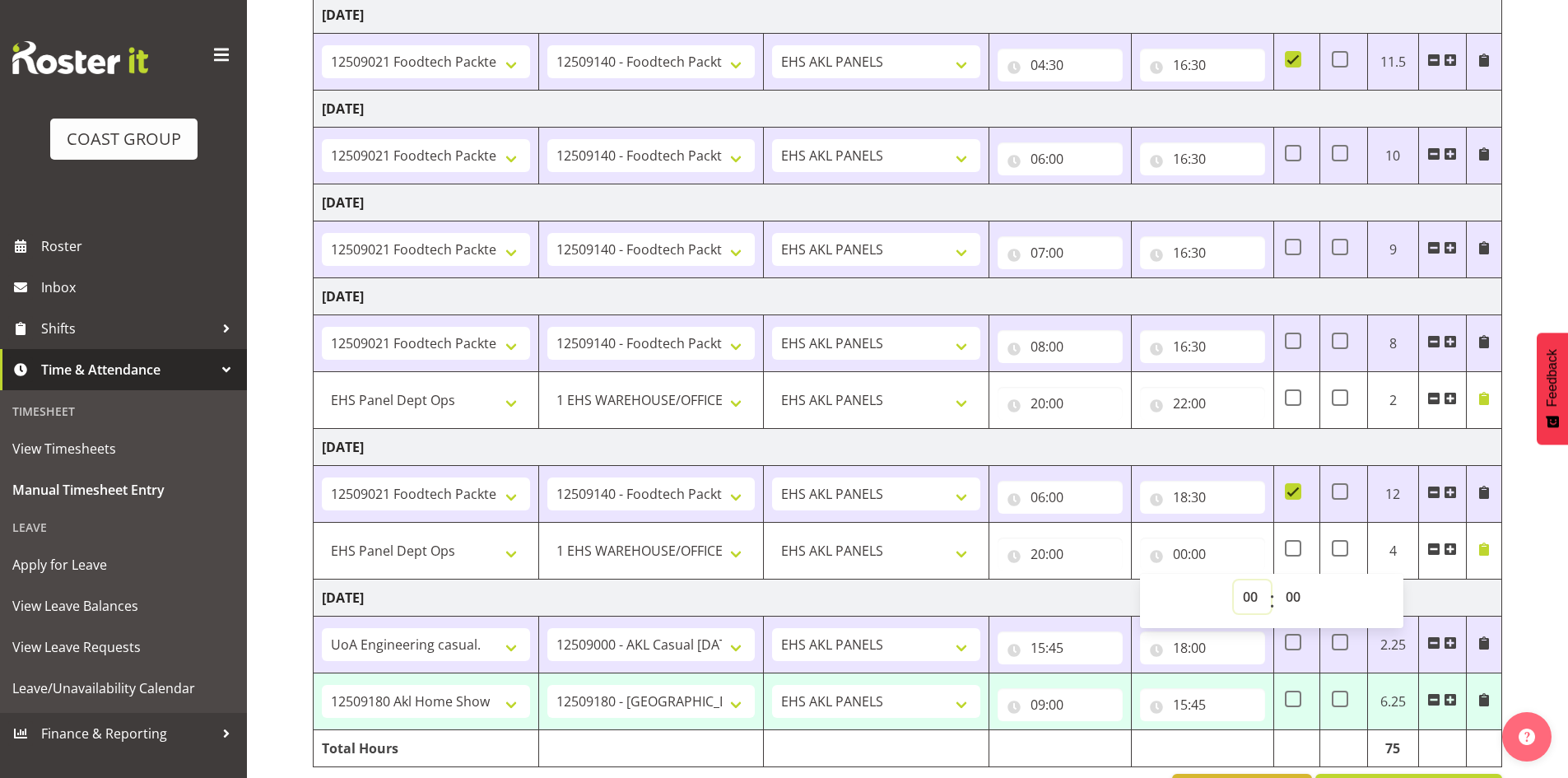
click at [1247, 595] on select "00 01 02 03 04 05 06 07 08 09 10 11 12 13 14 15 16 17 18 19 20 21 22 23" at bounding box center [1252, 597] width 37 height 33
select select "23"
click at [1234, 580] on select "00 01 02 03 04 05 06 07 08 09 10 11 12 13 14 15 16 17 18 19 20 21 22 23" at bounding box center [1252, 597] width 37 height 33
type input "23:00"
click at [1449, 593] on td "Tuesday 2nd September 2025" at bounding box center [907, 598] width 1188 height 37
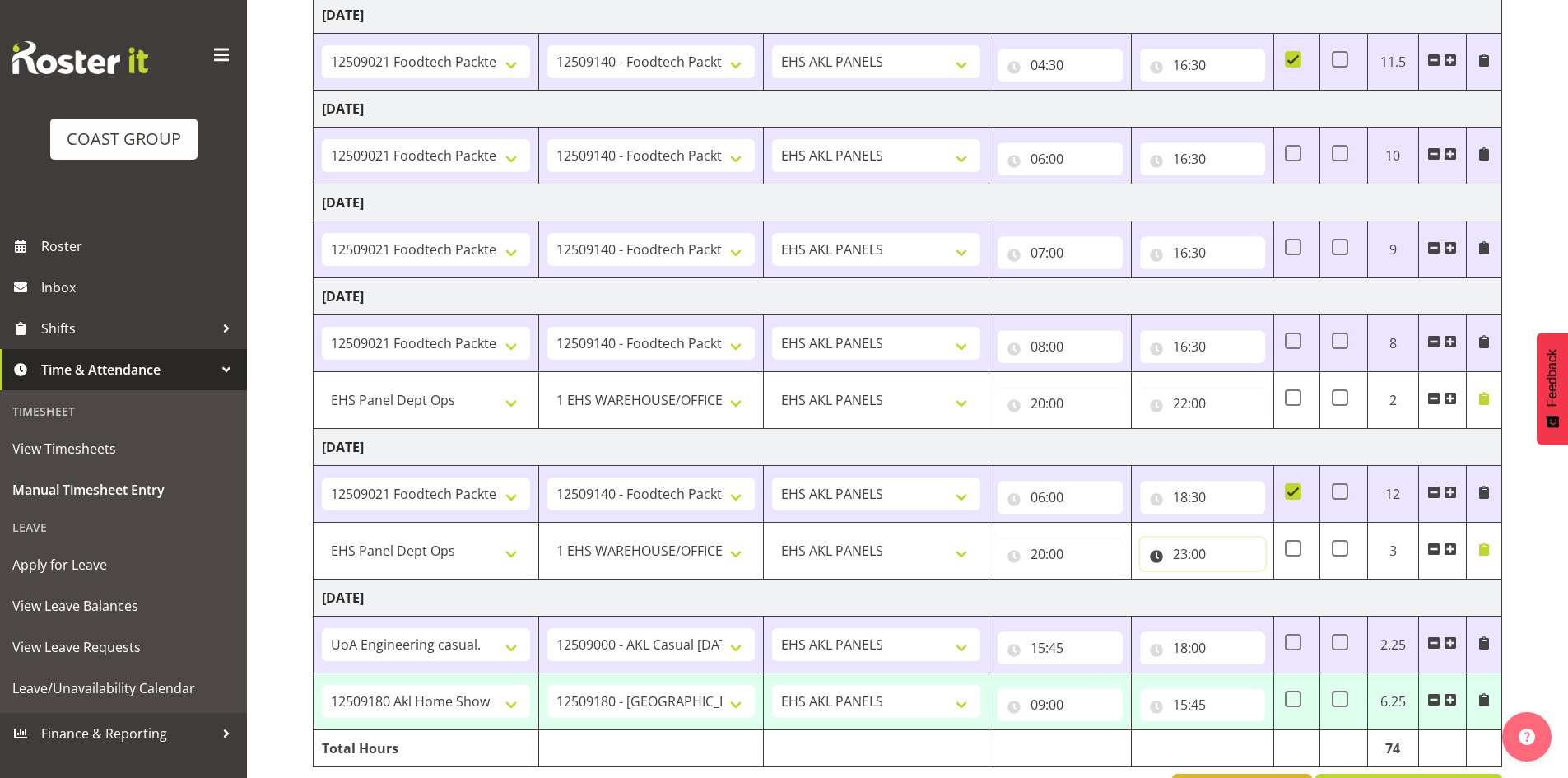
click at [1179, 550] on input "23:00" at bounding box center [1202, 554] width 125 height 33
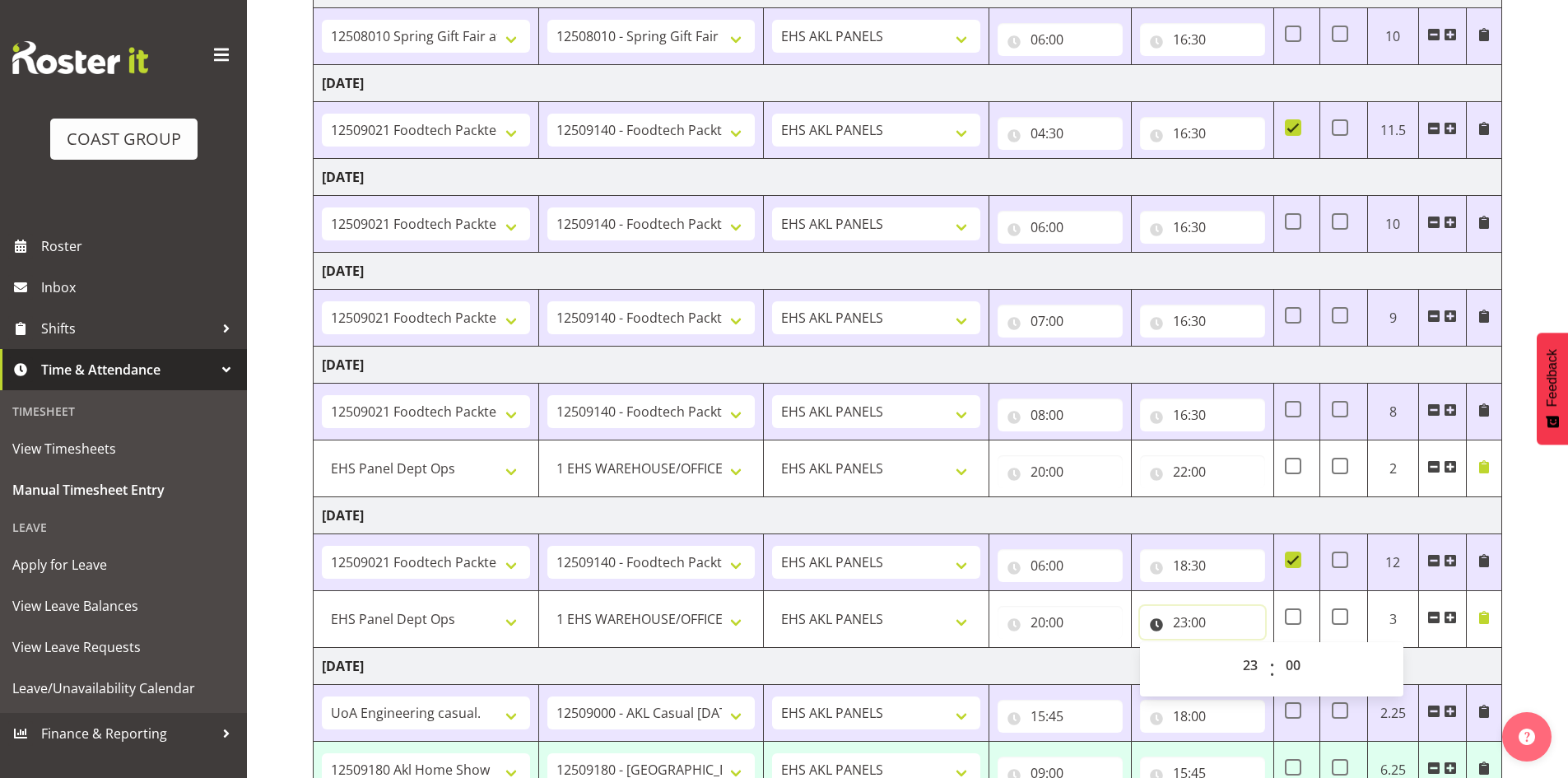
scroll to position [280, 0]
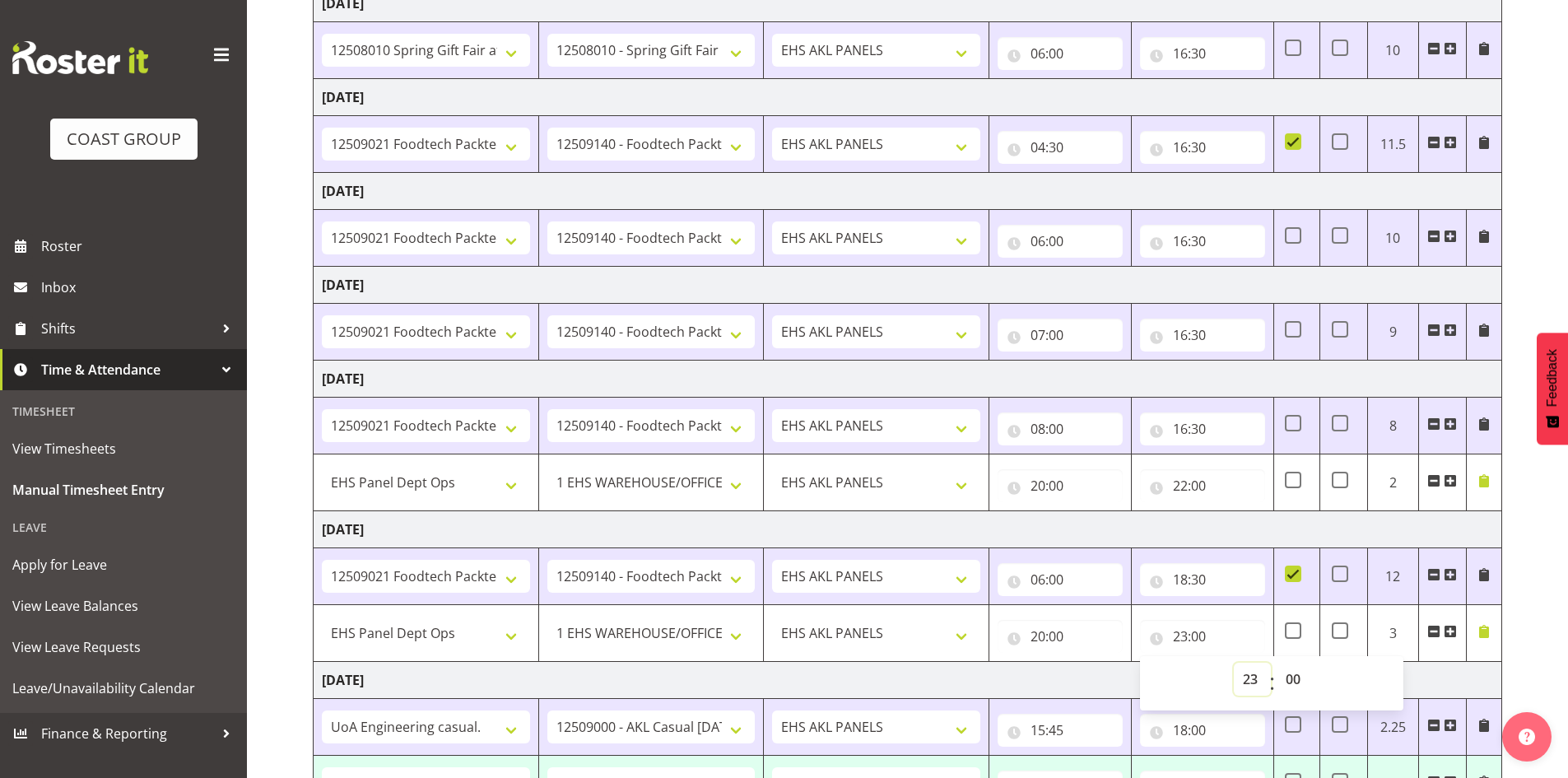
click at [1248, 679] on select "00 01 02 03 04 05 06 07 08 09 10 11 12 13 14 15 16 17 18 19 20 21 22 23" at bounding box center [1252, 679] width 37 height 33
select select "0"
click at [1234, 662] on select "00 01 02 03 04 05 06 07 08 09 10 11 12 13 14 15 16 17 18 19 20 21 22 23" at bounding box center [1252, 679] width 37 height 33
type input "00:00"
click at [1043, 699] on td "15:45 00 01 02 03 04 05 06 07 08 09 10 11 12 13 14 15 16 17 18 19 20 21 22 23 :…" at bounding box center [1060, 727] width 142 height 57
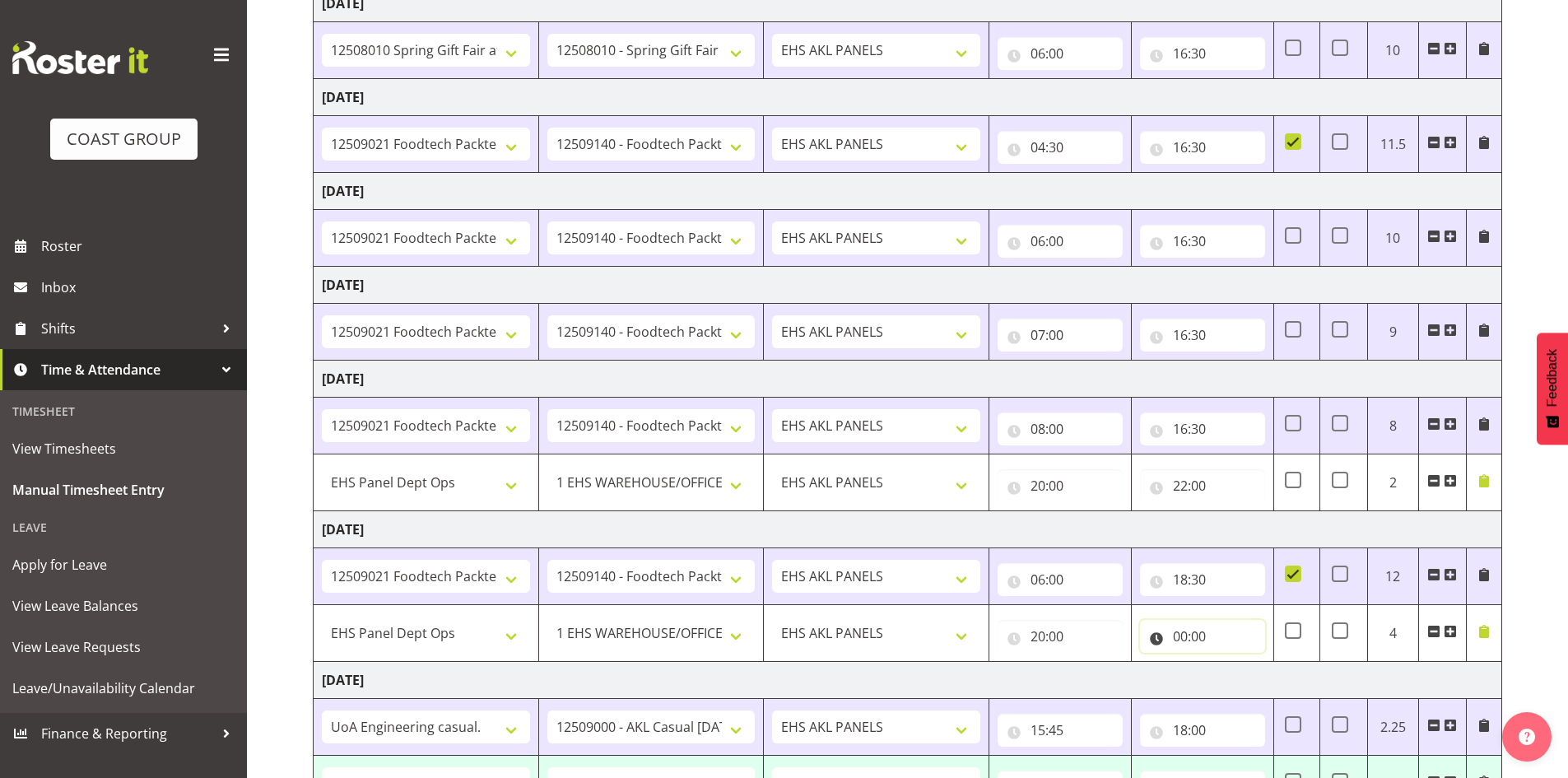
click at [1182, 638] on input "00:00" at bounding box center [1202, 637] width 125 height 33
click at [1249, 684] on select "00 01 02 03 04 05 06 07 08 09 10 11 12 13 14 15 16 17 18 19 20 21 22 23" at bounding box center [1252, 679] width 37 height 33
select select "23"
click at [1234, 662] on select "00 01 02 03 04 05 06 07 08 09 10 11 12 13 14 15 16 17 18 19 20 21 22 23" at bounding box center [1252, 679] width 37 height 33
type input "23:00"
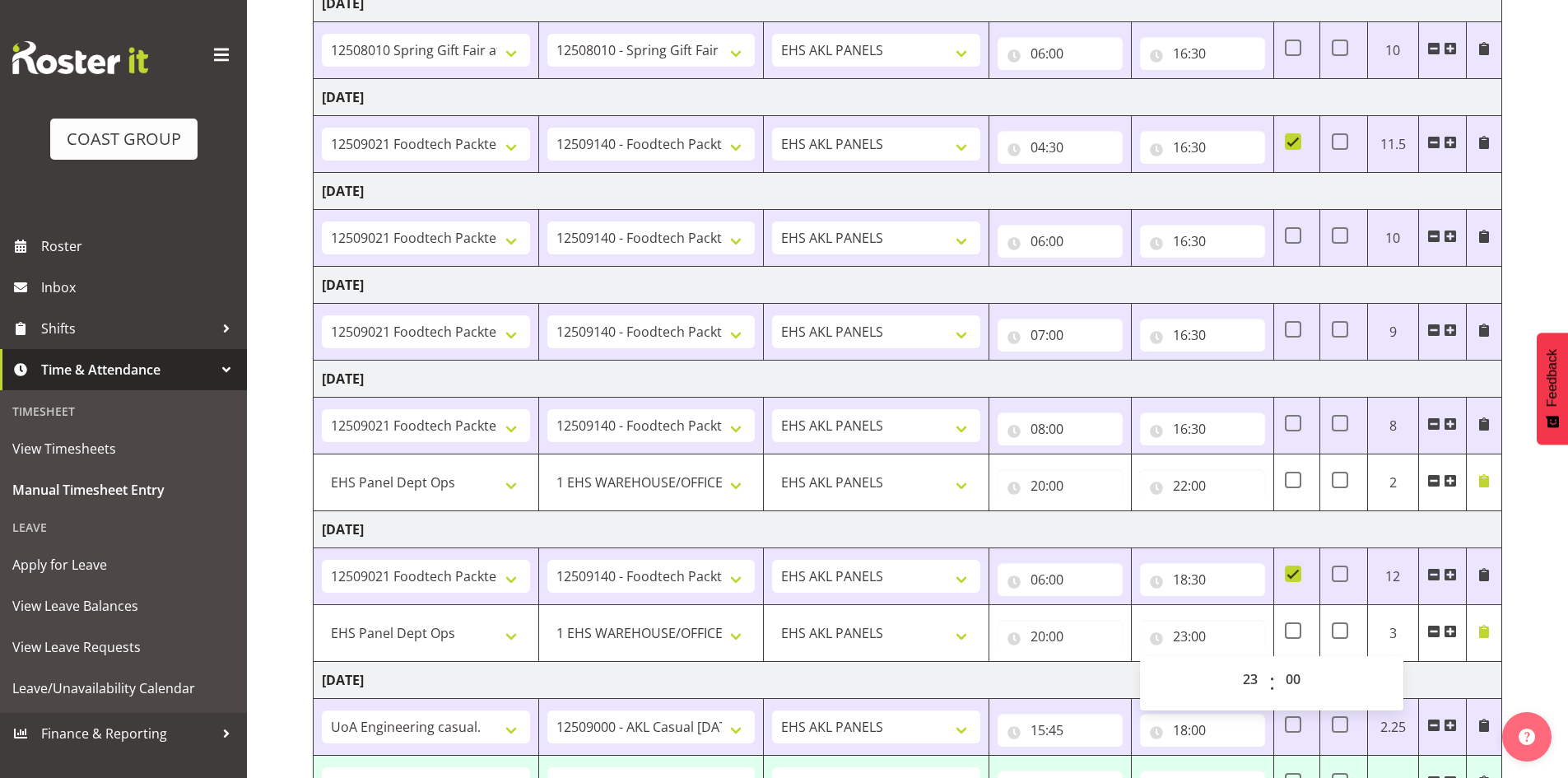
click at [1443, 675] on td "Tuesday 2nd September 2025" at bounding box center [907, 680] width 1188 height 37
click at [1247, 672] on td "Tuesday 2nd September 2025" at bounding box center [907, 680] width 1188 height 37
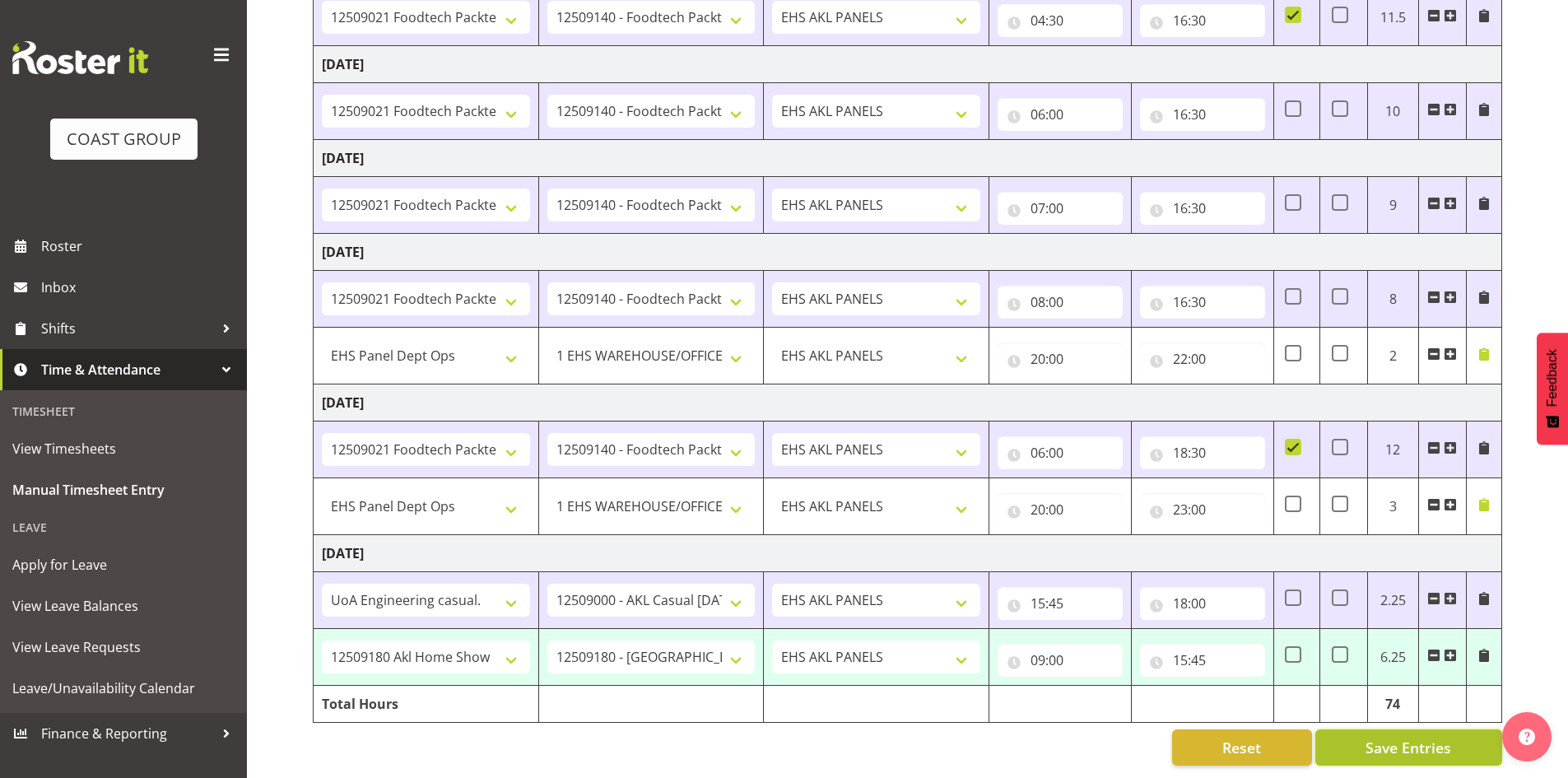
click at [1420, 738] on span "Save Entries" at bounding box center [1408, 748] width 86 height 22
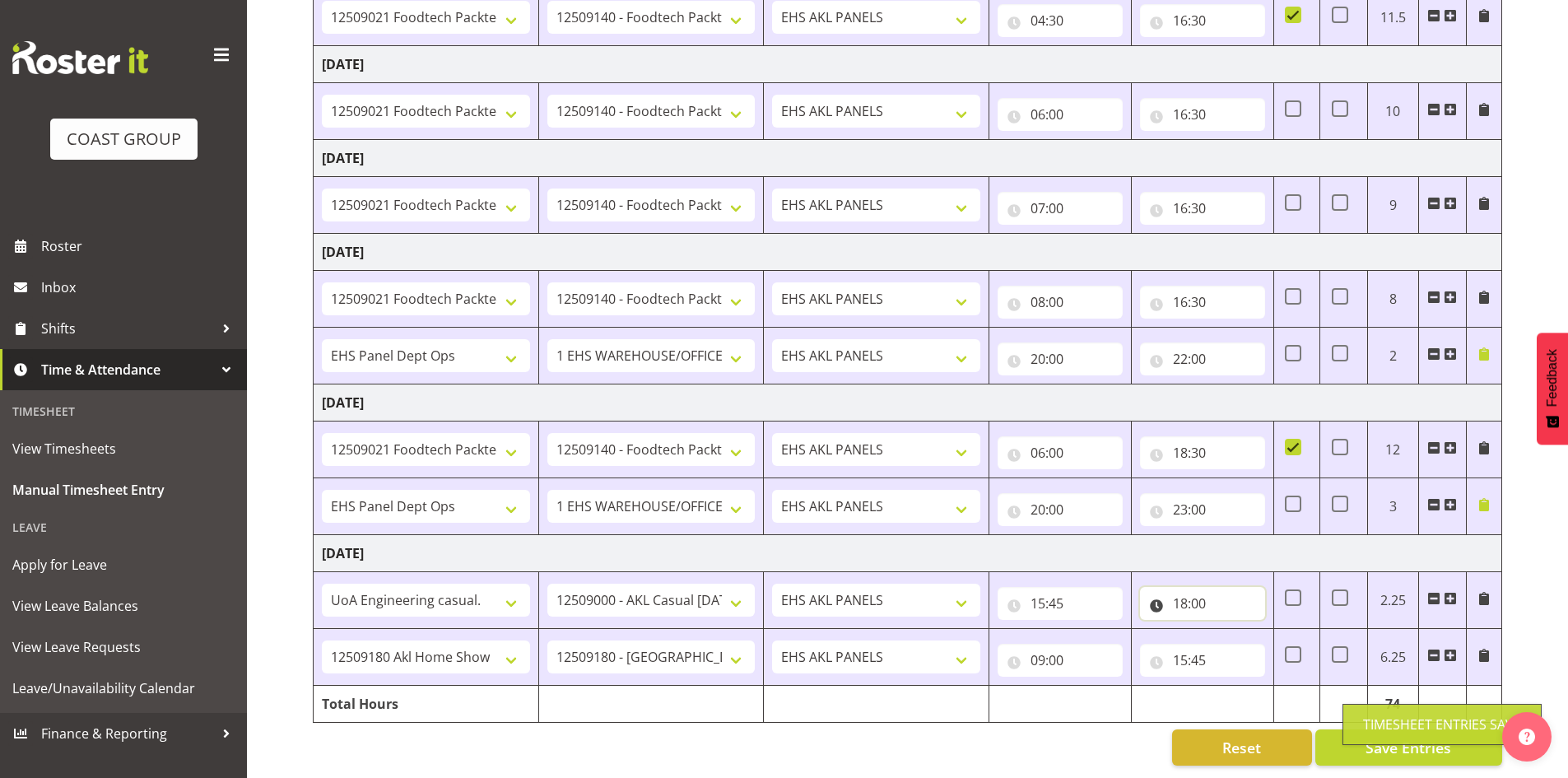
click at [1182, 594] on input "18:00" at bounding box center [1202, 603] width 125 height 33
click at [1257, 637] on select "00 01 02 03 04 05 06 07 08 09 10 11 12 13 14 15 16 17 18 19 20 21 22 23" at bounding box center [1252, 647] width 37 height 33
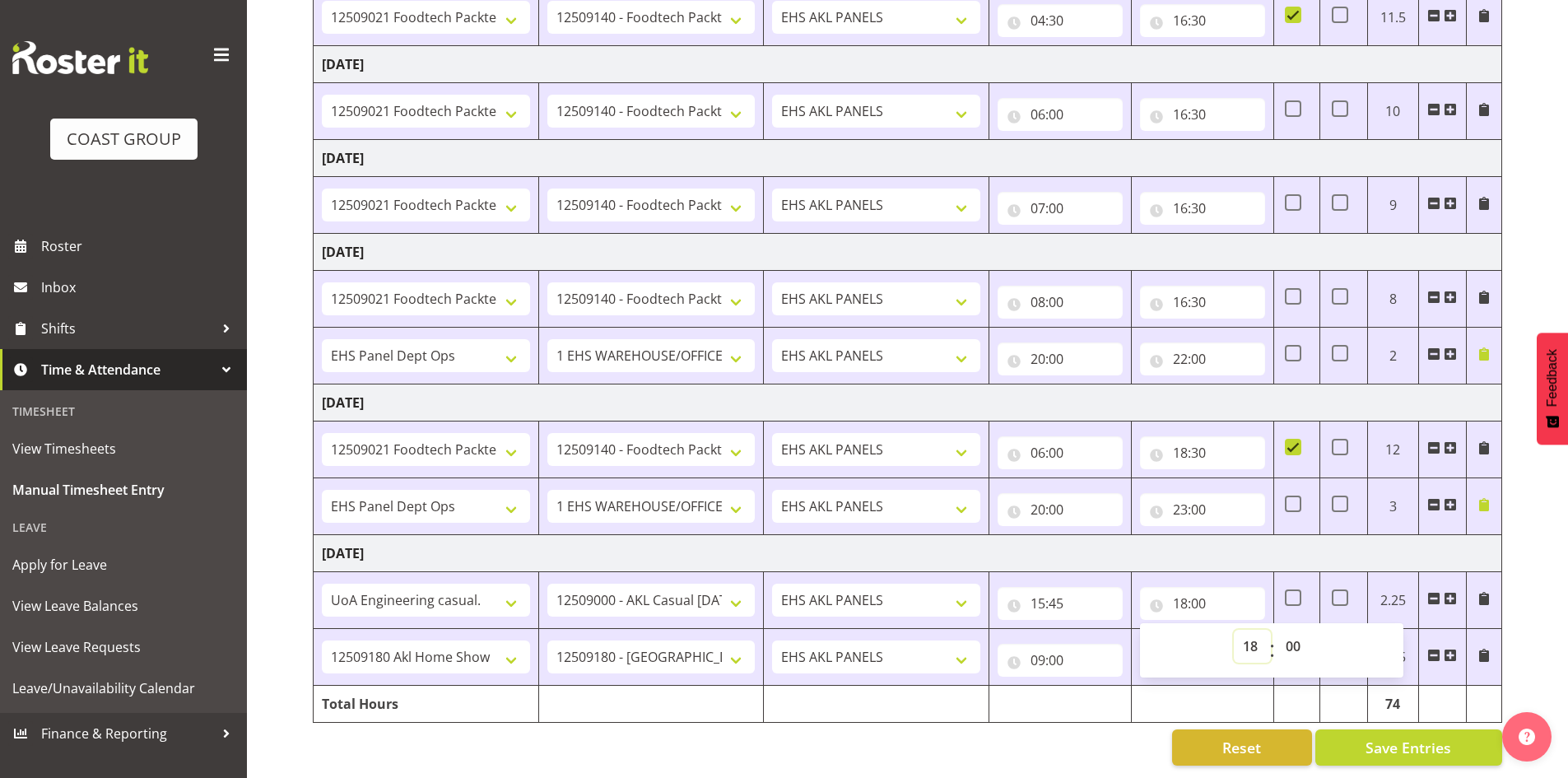
select select "17"
click at [1234, 630] on select "00 01 02 03 04 05 06 07 08 09 10 11 12 13 14 15 16 17 18 19 20 21 22 23" at bounding box center [1252, 647] width 37 height 33
type input "17:00"
click at [1520, 583] on div "August 27th - September 2nd 2025 MEA - Meal Allowance AWA - Away Allowence Shif…" at bounding box center [940, 254] width 1256 height 1046
click at [1197, 649] on input "15:45" at bounding box center [1202, 661] width 125 height 33
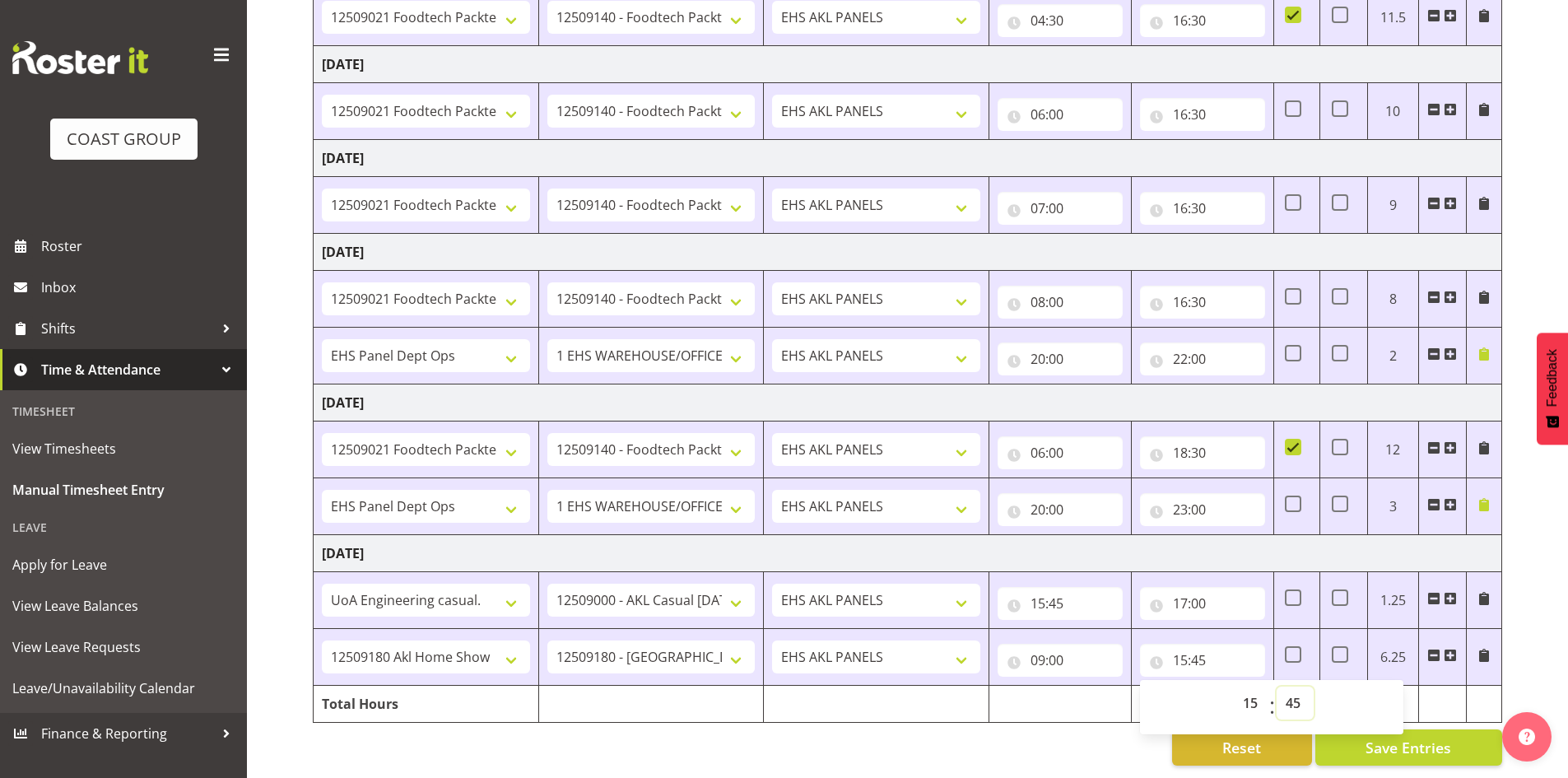
click at [1295, 695] on select "00 01 02 03 04 05 06 07 08 09 10 11 12 13 14 15 16 17 18 19 20 21 22 23 24 25 2…" at bounding box center [1295, 703] width 37 height 33
select select "30"
click at [1276, 687] on select "00 01 02 03 04 05 06 07 08 09 10 11 12 13 14 15 16 17 18 19 20 21 22 23 24 25 2…" at bounding box center [1295, 703] width 37 height 33
type input "15:30"
click at [1061, 595] on input "15:45" at bounding box center [1060, 603] width 125 height 33
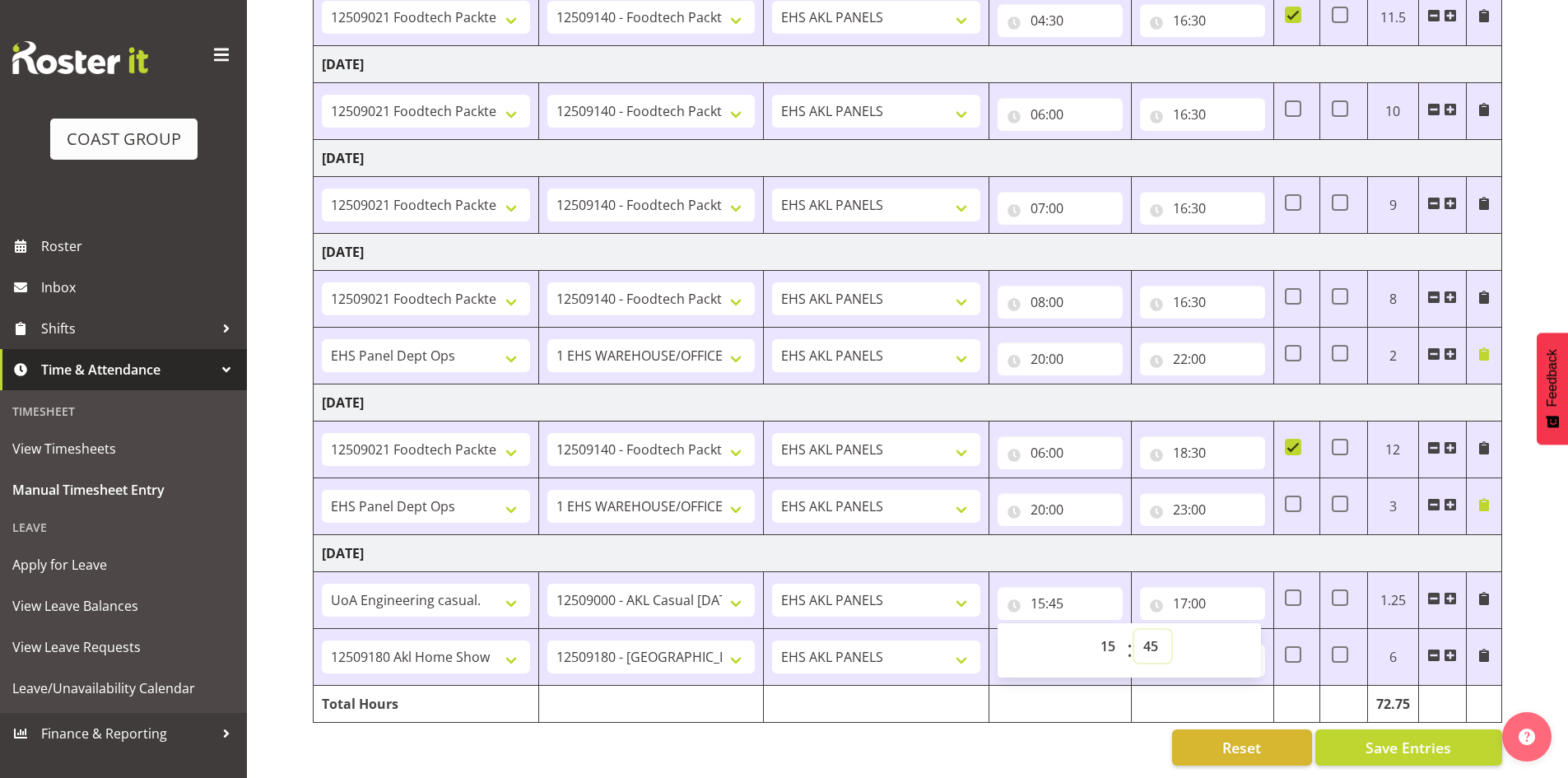
click at [1152, 641] on select "00 01 02 03 04 05 06 07 08 09 10 11 12 13 14 15 16 17 18 19 20 21 22 23 24 25 2…" at bounding box center [1153, 647] width 37 height 33
select select "30"
click at [1134, 630] on select "00 01 02 03 04 05 06 07 08 09 10 11 12 13 14 15 16 17 18 19 20 21 22 23 24 25 2…" at bounding box center [1153, 647] width 37 height 33
type input "15:30"
click at [1097, 707] on td at bounding box center [1060, 704] width 142 height 37
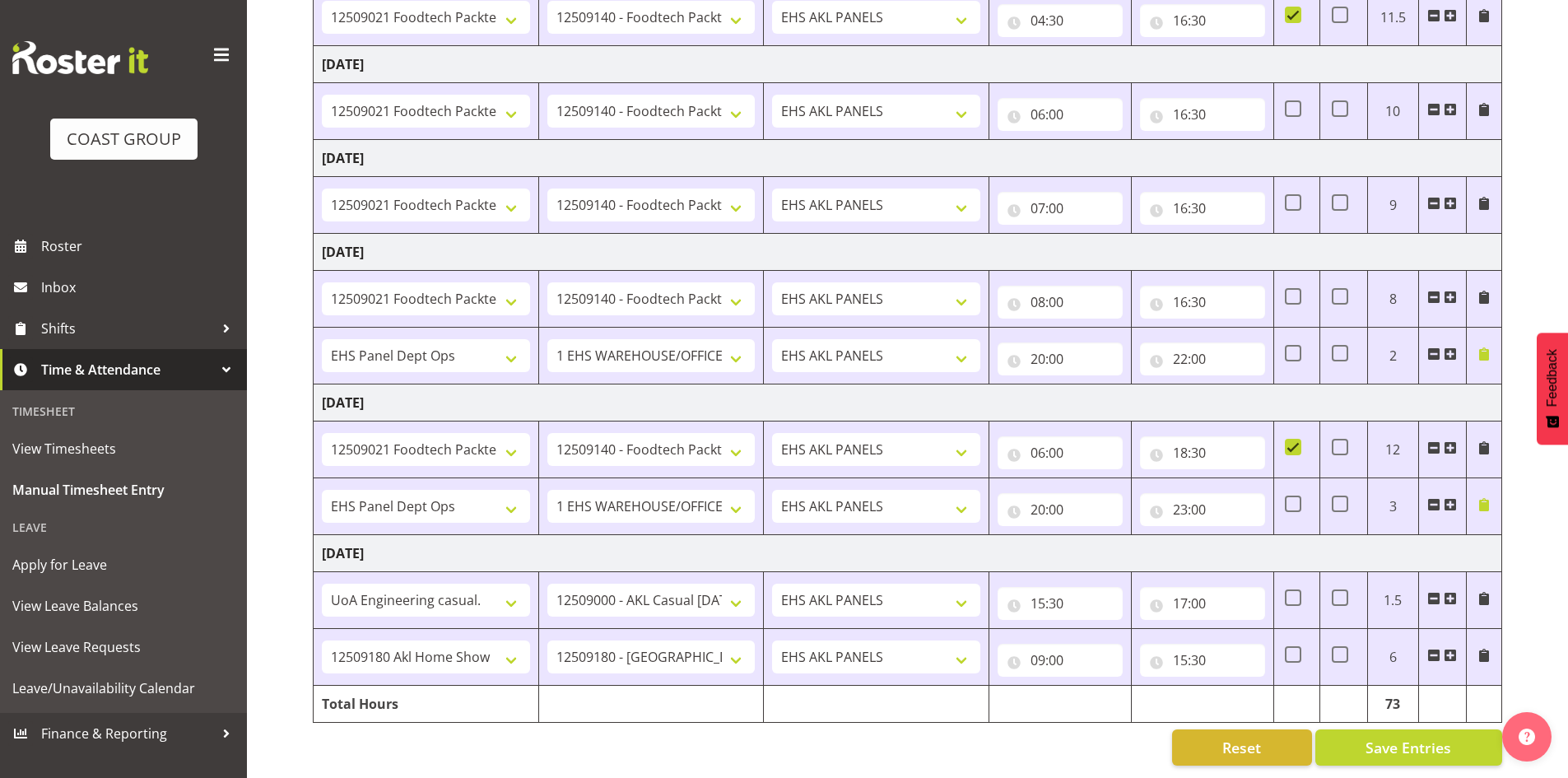
click at [1448, 649] on span at bounding box center [1451, 656] width 13 height 13
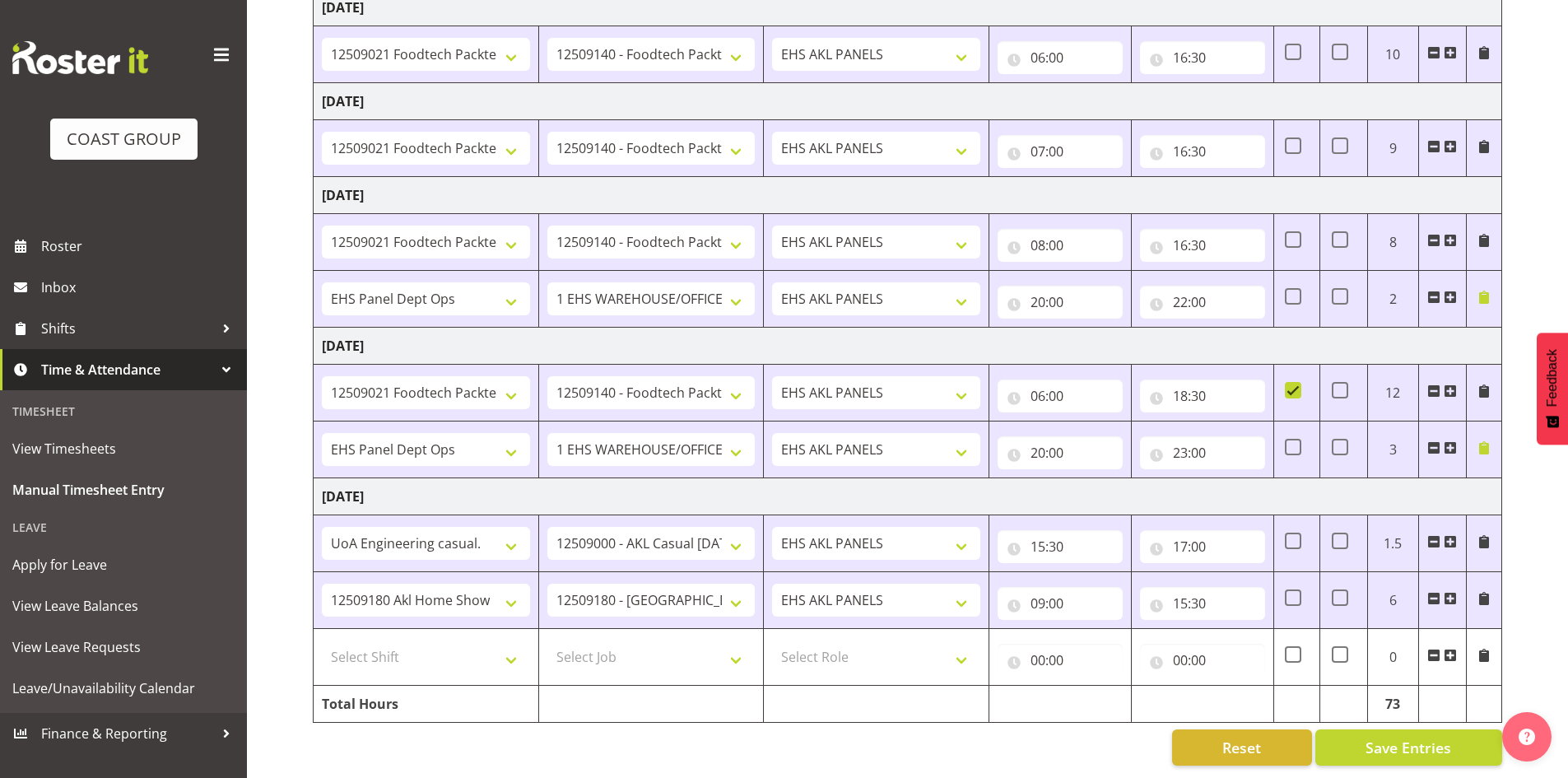
scroll to position [476, 0]
click at [514, 647] on select "Select Shift # Fieldays--Milwaukee. # Install Hutchwilco Boat Show at ASG. #AKL…" at bounding box center [425, 657] width 209 height 33
select select "64827"
click at [322, 641] on select "Select Shift # Fieldays--Milwaukee. # Install Hutchwilco Boat Show at ASG. #AKL…" at bounding box center [425, 657] width 209 height 33
click at [687, 651] on select "Select Job 1 Carlton Events 1 Carlton Hamilton 1 Carlton Wellington 1 EHS WAREH…" at bounding box center [651, 657] width 209 height 33
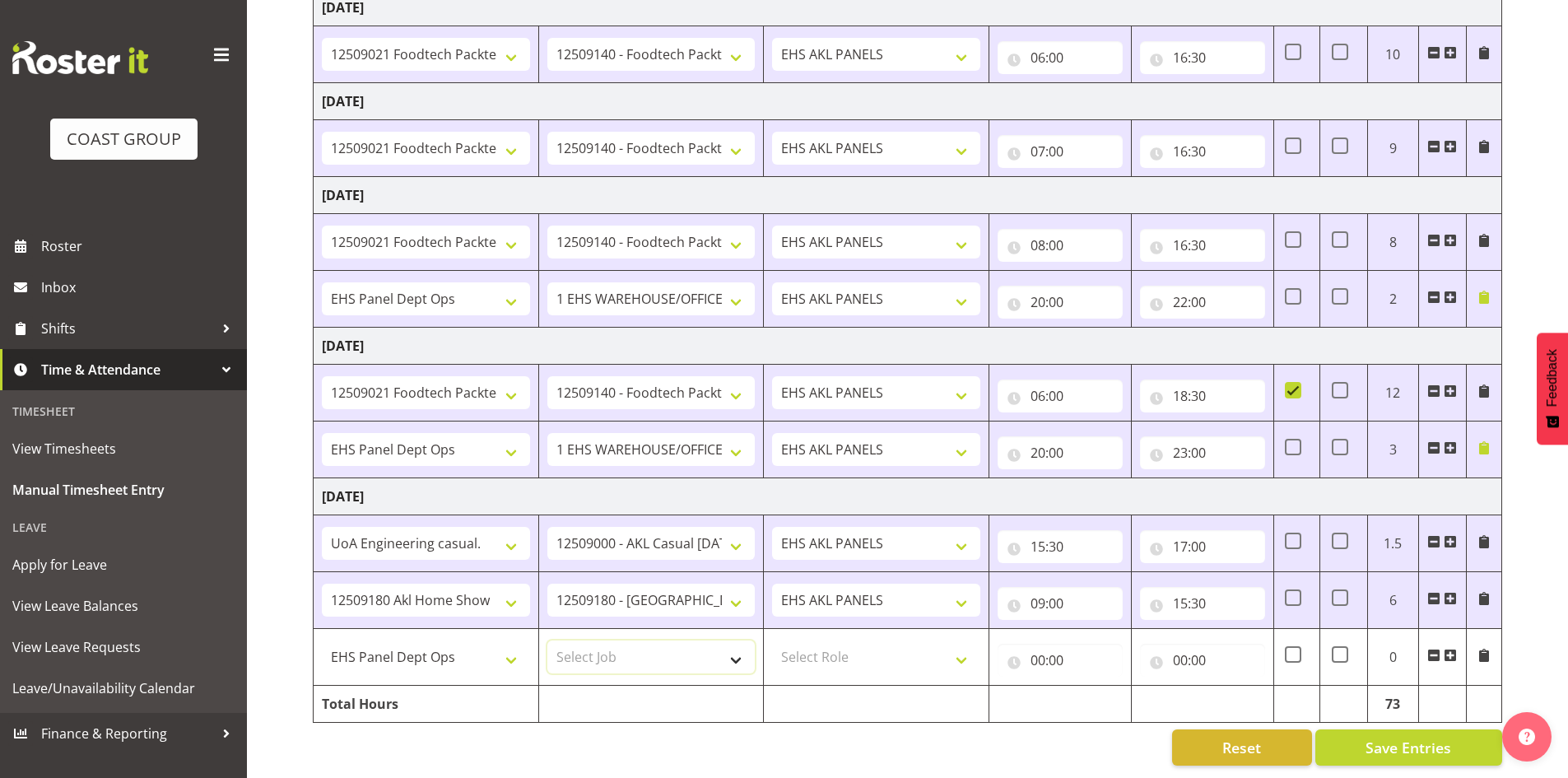
select select "69"
click at [548, 641] on select "Select Job 1 Carlton Events 1 Carlton Hamilton 1 Carlton Wellington 1 EHS WAREH…" at bounding box center [651, 657] width 209 height 33
click at [838, 643] on select "Select Role EHS AKL PANELS" at bounding box center [876, 657] width 209 height 33
select select "188"
click at [772, 641] on select "Select Role EHS AKL PANELS" at bounding box center [876, 657] width 209 height 33
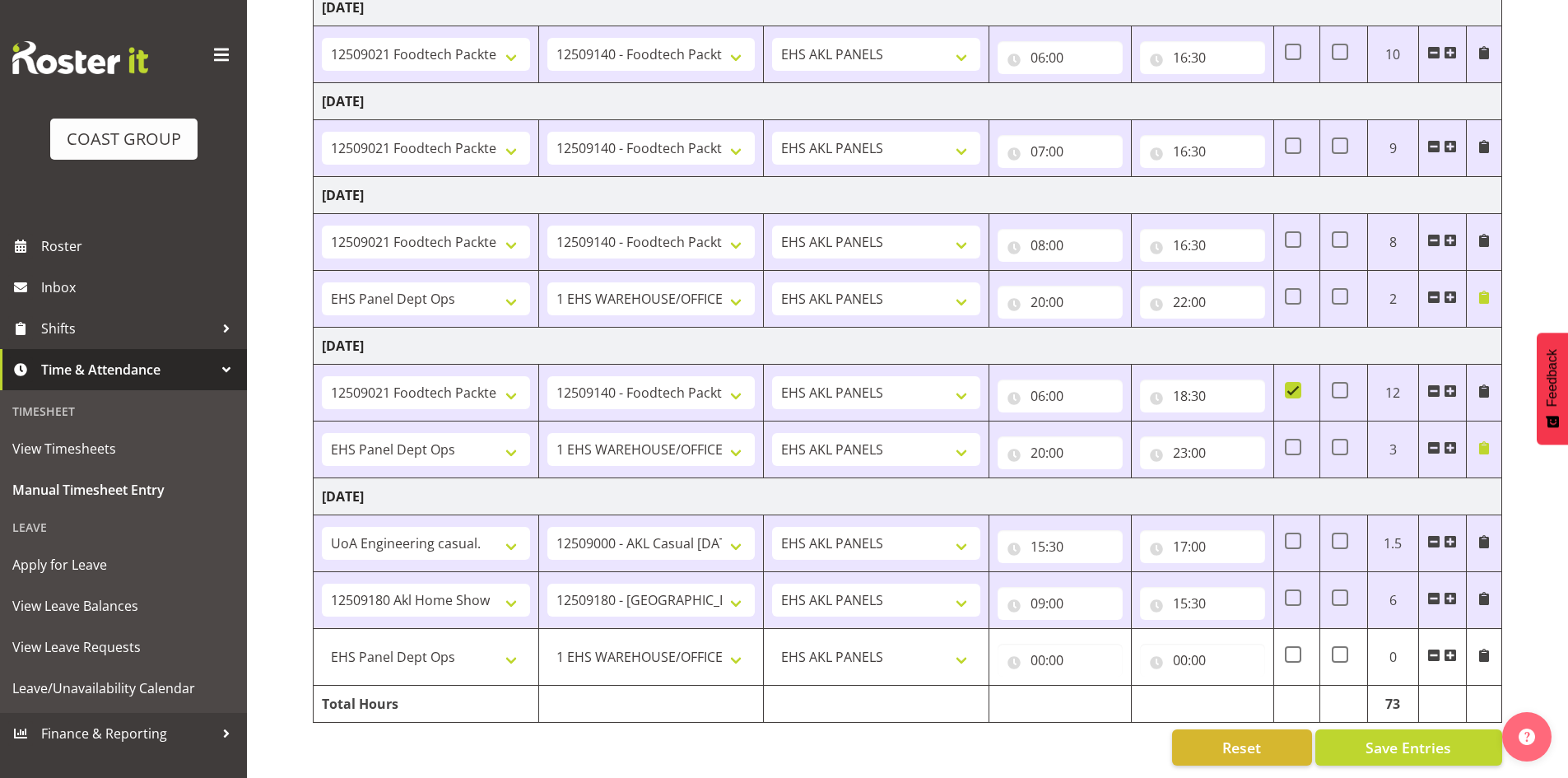
click at [1479, 649] on span at bounding box center [1484, 656] width 13 height 13
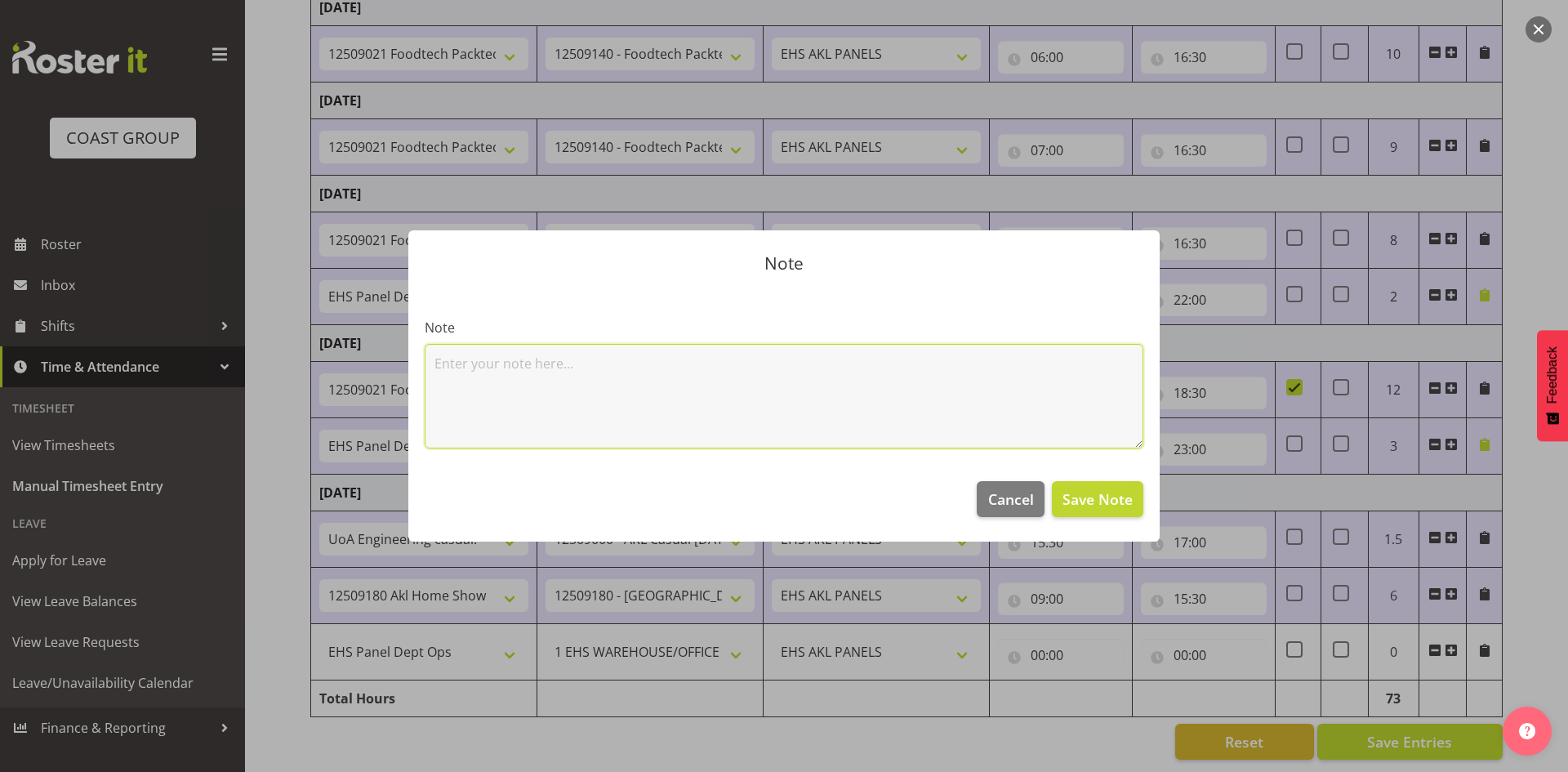
paste textarea "worked on Food tech and home show counting and plans"
drag, startPoint x: 587, startPoint y: 363, endPoint x: 505, endPoint y: 363, distance: 82.0
click at [505, 363] on textarea "worked on Food tech and home show counting and plans" at bounding box center [784, 396] width 719 height 105
type textarea "worked on home show counting metal and working out plans"
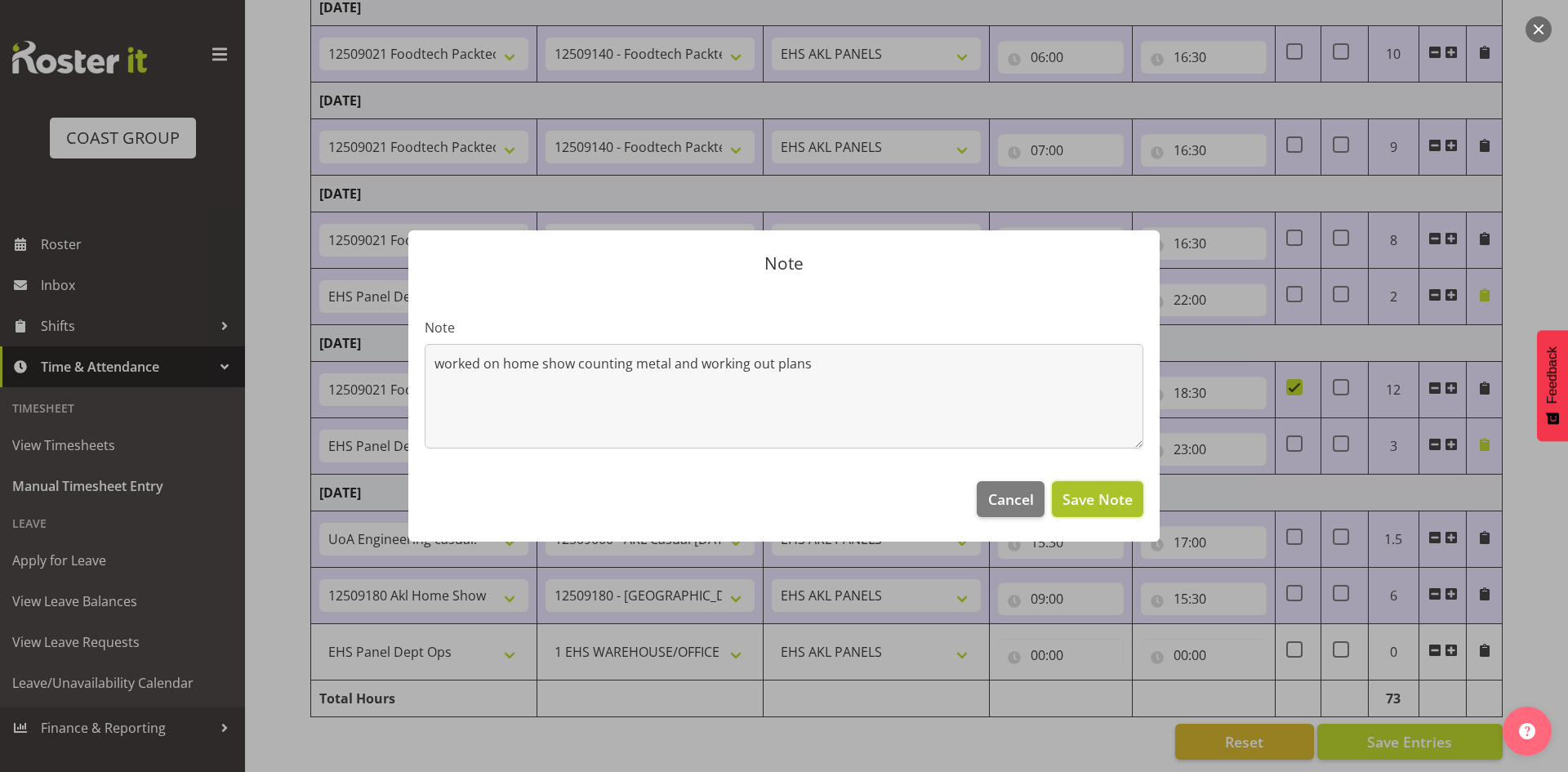
click at [1114, 504] on span "Save Note" at bounding box center [1097, 499] width 70 height 21
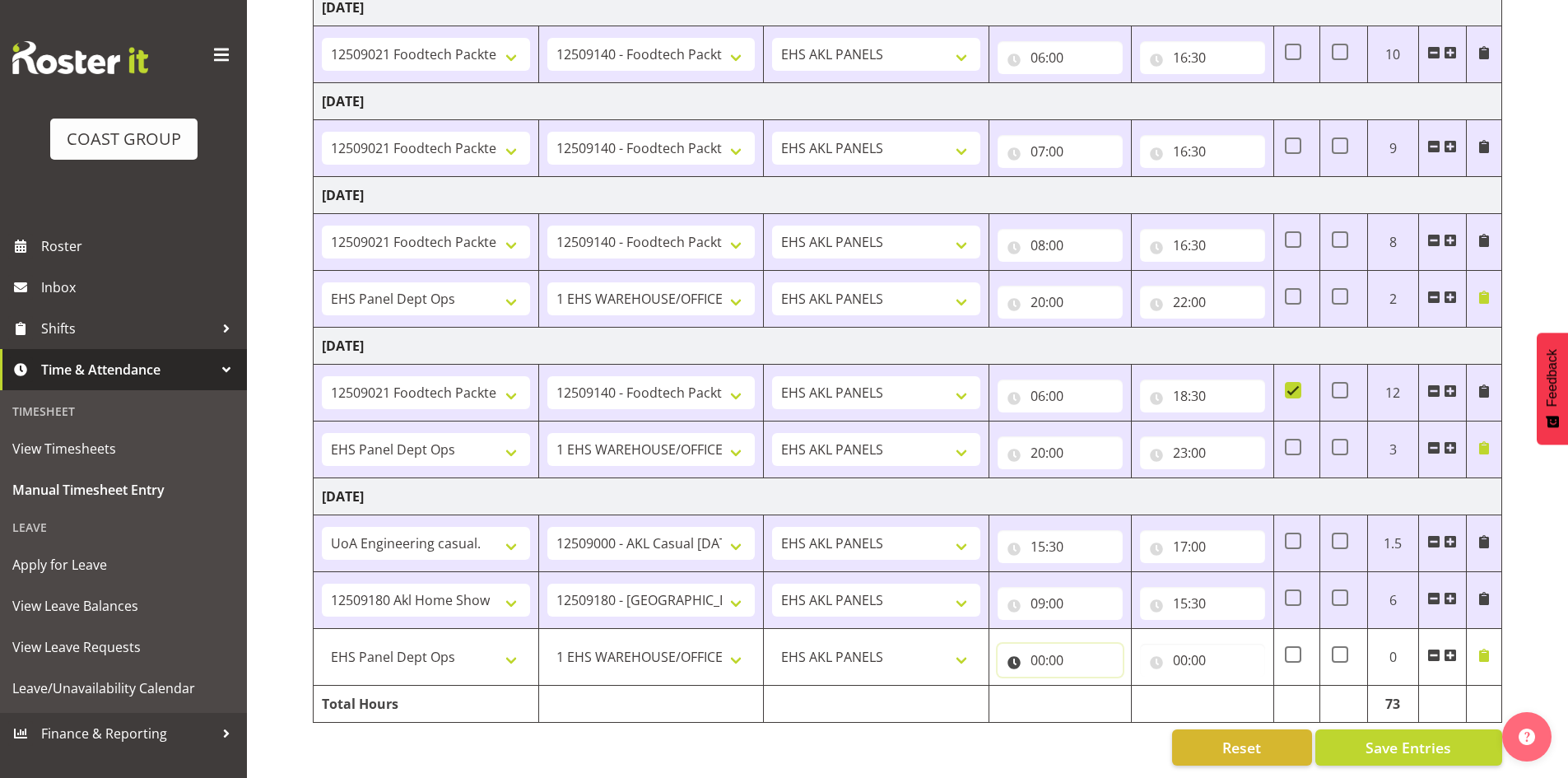
click at [1047, 650] on input "00:00" at bounding box center [1060, 661] width 125 height 33
click at [1114, 693] on select "00 01 02 03 04 05 06 07 08 09 10 11 12 13 14 15 16 17 18 19 20 21 22 23" at bounding box center [1110, 703] width 37 height 33
select select "20"
click at [1092, 687] on select "00 01 02 03 04 05 06 07 08 09 10 11 12 13 14 15 16 17 18 19 20 21 22 23" at bounding box center [1110, 703] width 37 height 33
type input "20:00"
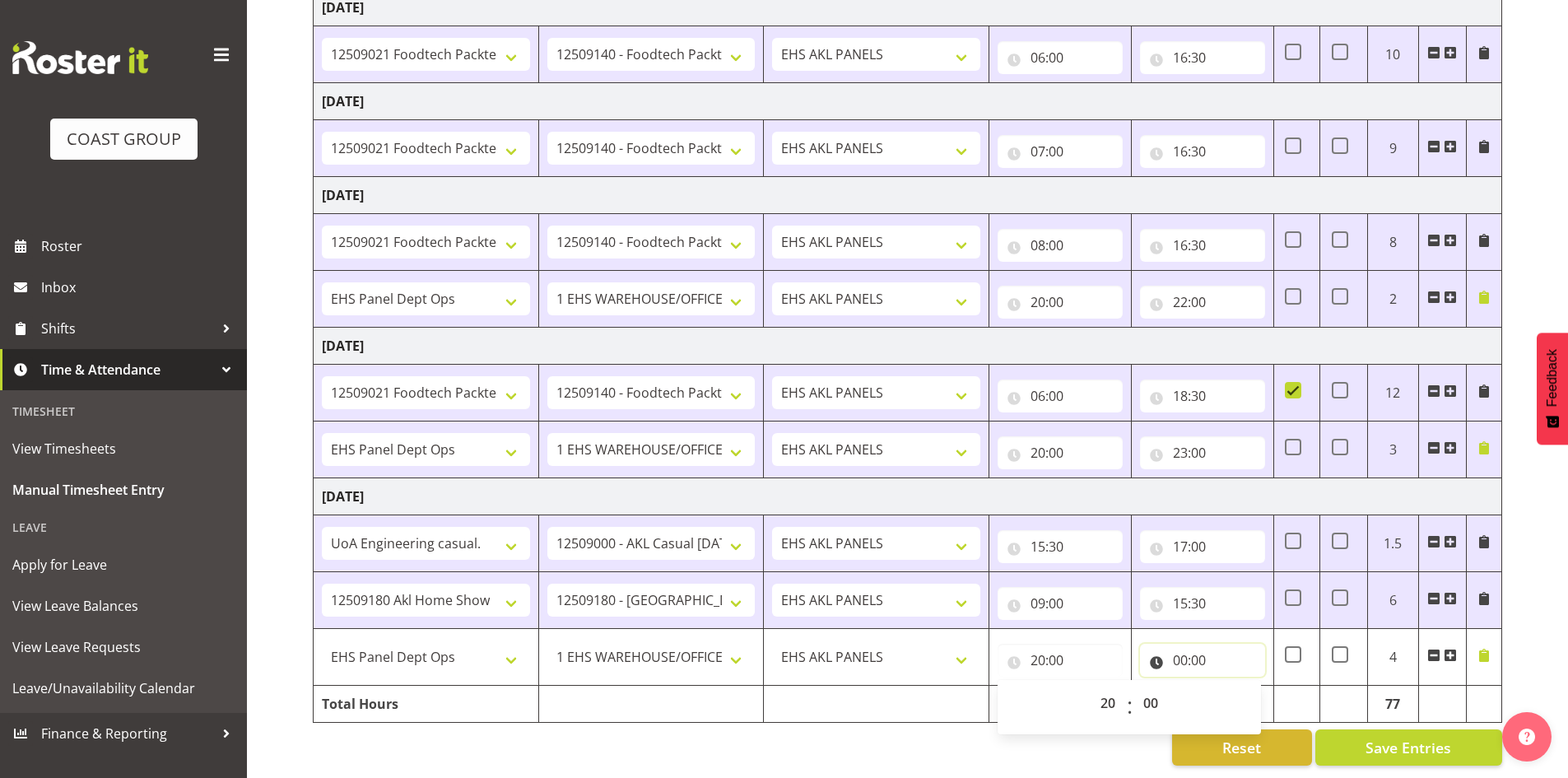
click at [1187, 657] on input "00:00" at bounding box center [1202, 661] width 125 height 33
click at [1251, 687] on select "00 01 02 03 04 05 06 07 08 09 10 11 12 13 14 15 16 17 18 19 20 21 22 23" at bounding box center [1252, 703] width 37 height 33
select select "22"
click at [1234, 687] on select "00 01 02 03 04 05 06 07 08 09 10 11 12 13 14 15 16 17 18 19 20 21 22 23" at bounding box center [1252, 703] width 37 height 33
type input "22:00"
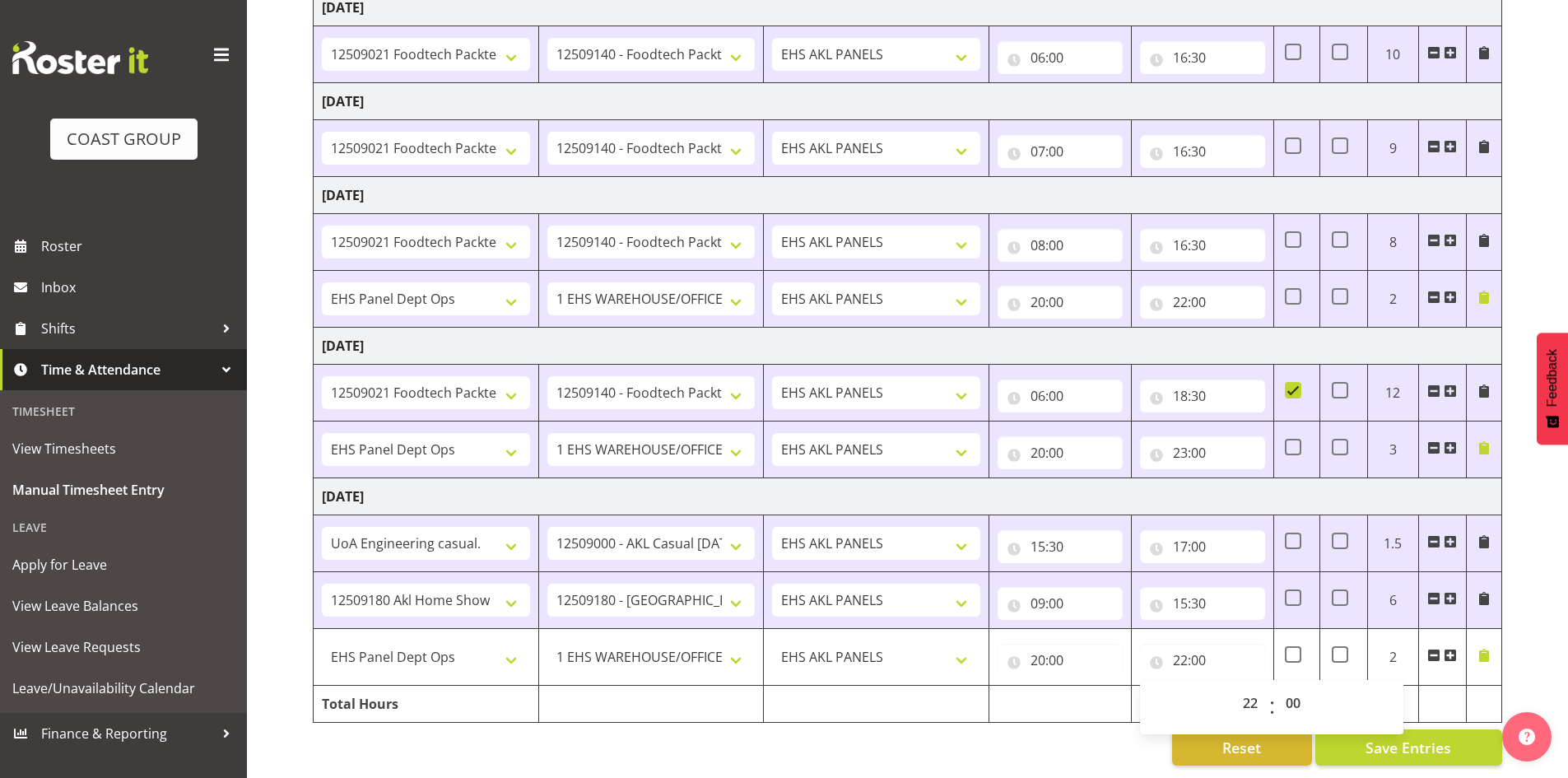
click at [1450, 691] on td at bounding box center [1442, 704] width 47 height 37
click at [1442, 738] on span "Save Entries" at bounding box center [1408, 748] width 86 height 22
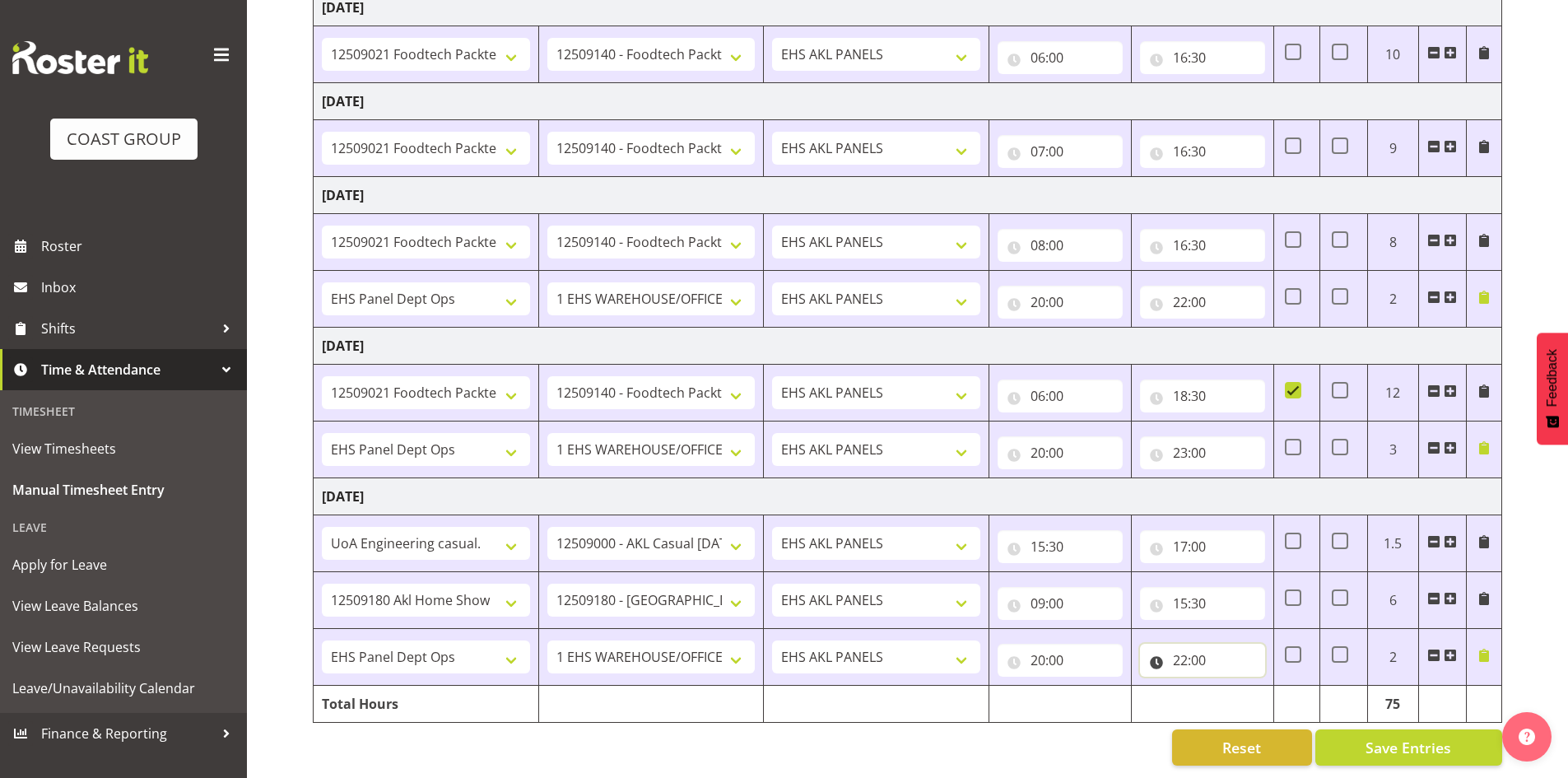
click at [1201, 652] on input "22:00" at bounding box center [1202, 661] width 125 height 33
click at [1290, 692] on select "00 01 02 03 04 05 06 07 08 09 10 11 12 13 14 15 16 17 18 19 20 21 22 23 24 25 2…" at bounding box center [1295, 703] width 37 height 33
select select "30"
click at [1276, 687] on select "00 01 02 03 04 05 06 07 08 09 10 11 12 13 14 15 16 17 18 19 20 21 22 23 24 25 2…" at bounding box center [1295, 703] width 37 height 33
type input "22:30"
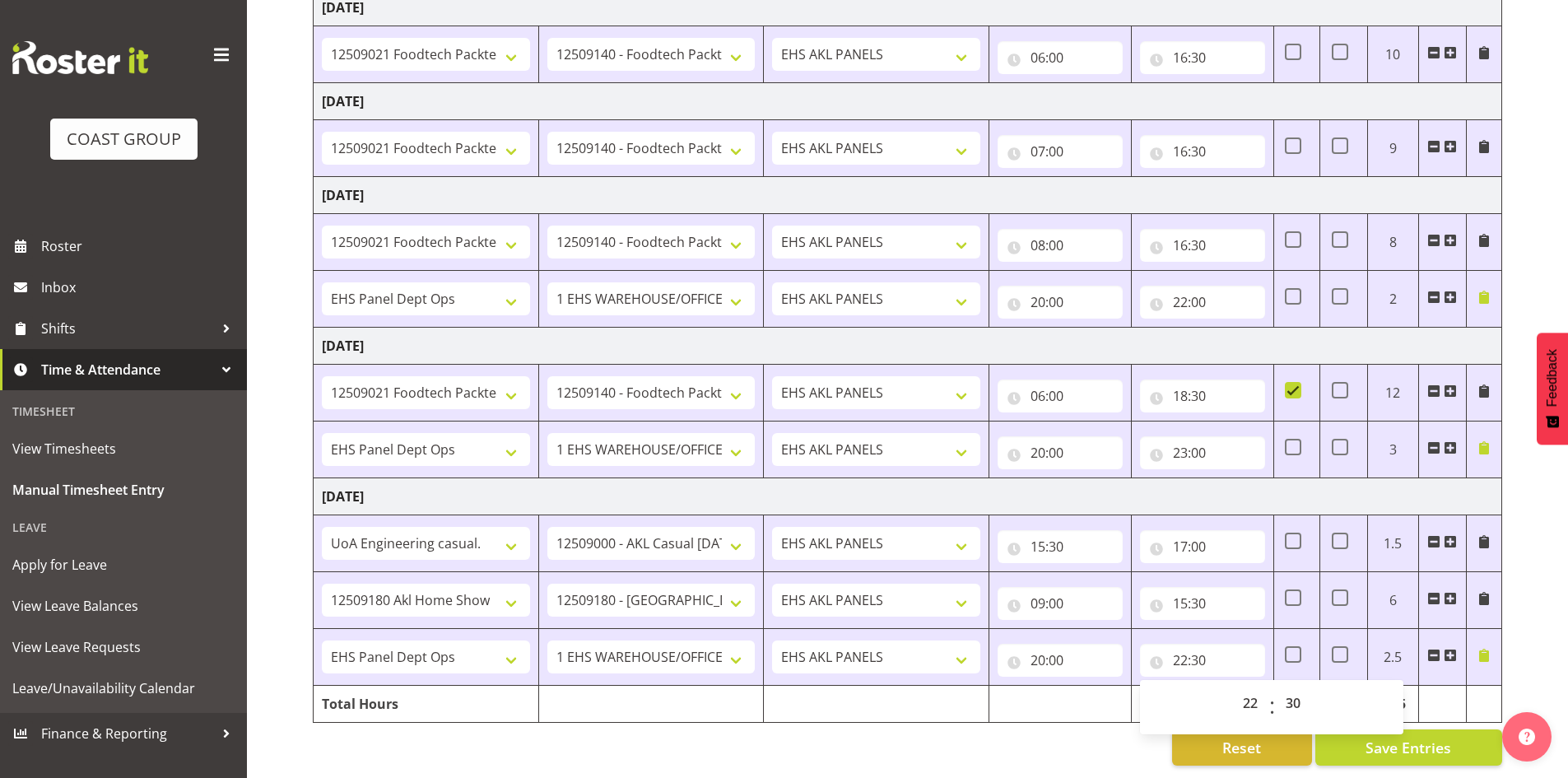
click at [1522, 659] on div "August 27th - September 2nd 2025 MEA - Meal Allowance AWA - Away Allowence Shif…" at bounding box center [940, 226] width 1256 height 1103
click at [1425, 737] on span "Save Entries" at bounding box center [1408, 748] width 86 height 22
